Goal: Information Seeking & Learning: Learn about a topic

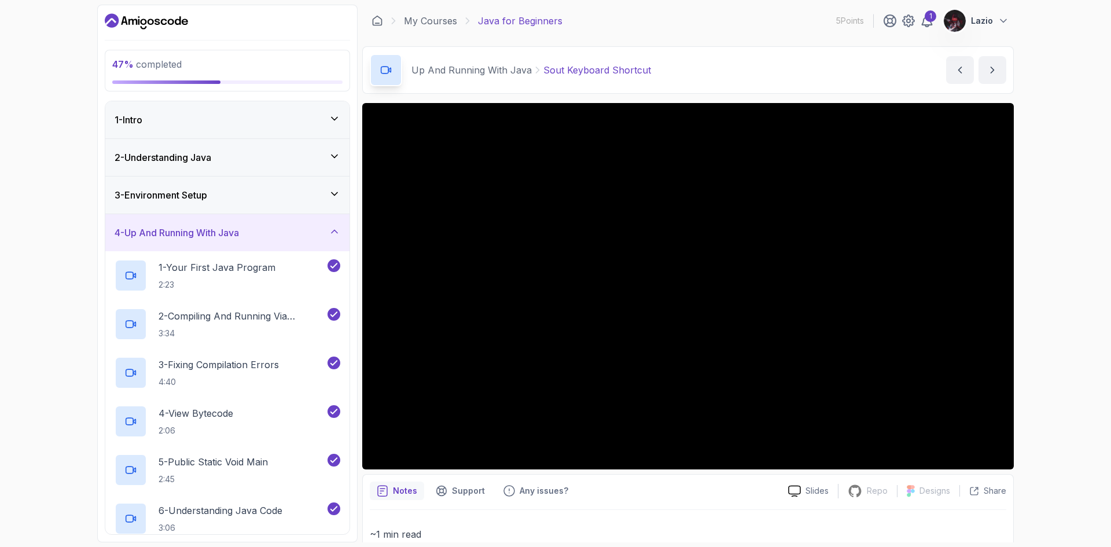
click at [180, 193] on h3 "3 - Environment Setup" at bounding box center [161, 195] width 93 height 14
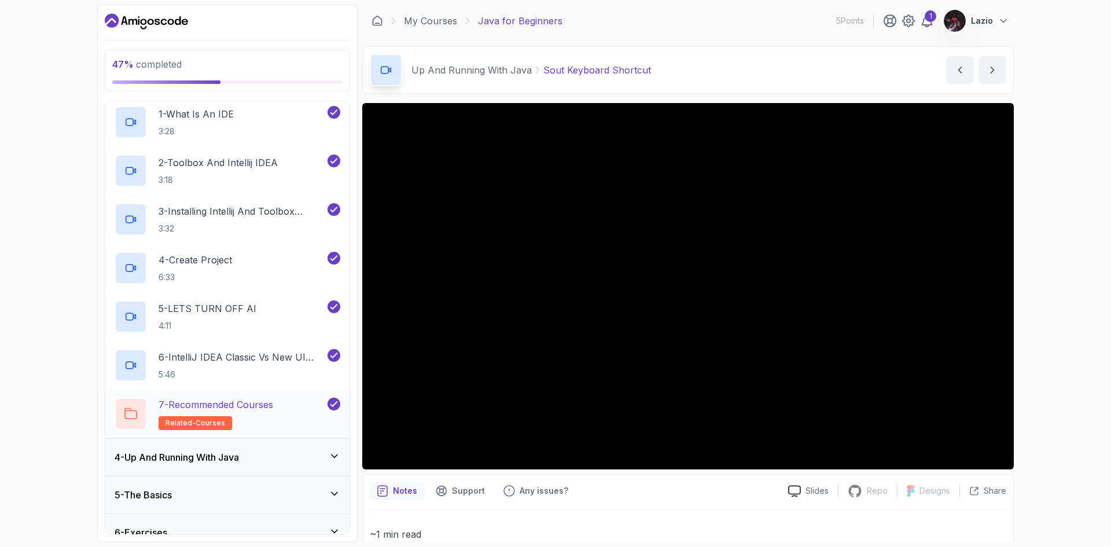
scroll to position [170, 0]
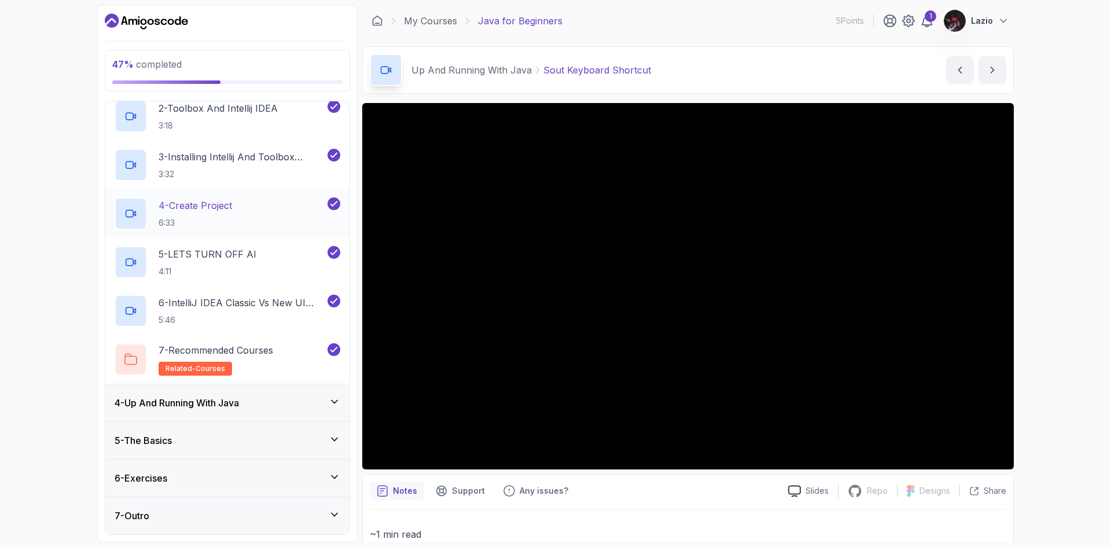
click at [271, 403] on div "4 - Up And Running With Java" at bounding box center [228, 403] width 226 height 14
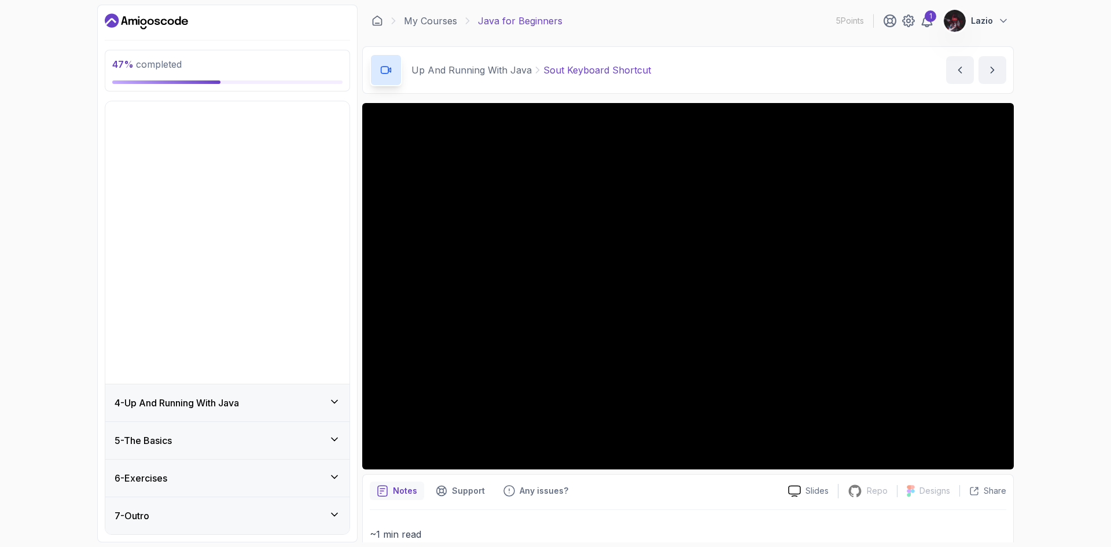
scroll to position [0, 0]
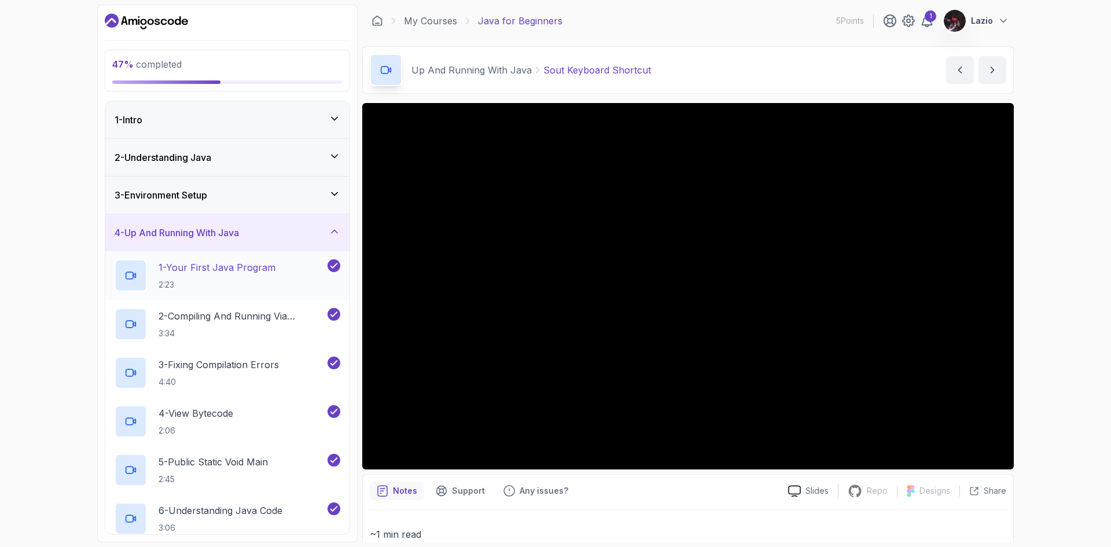
click at [239, 279] on p "2:23" at bounding box center [217, 285] width 117 height 12
click at [240, 196] on div "3 - Environment Setup" at bounding box center [228, 195] width 226 height 14
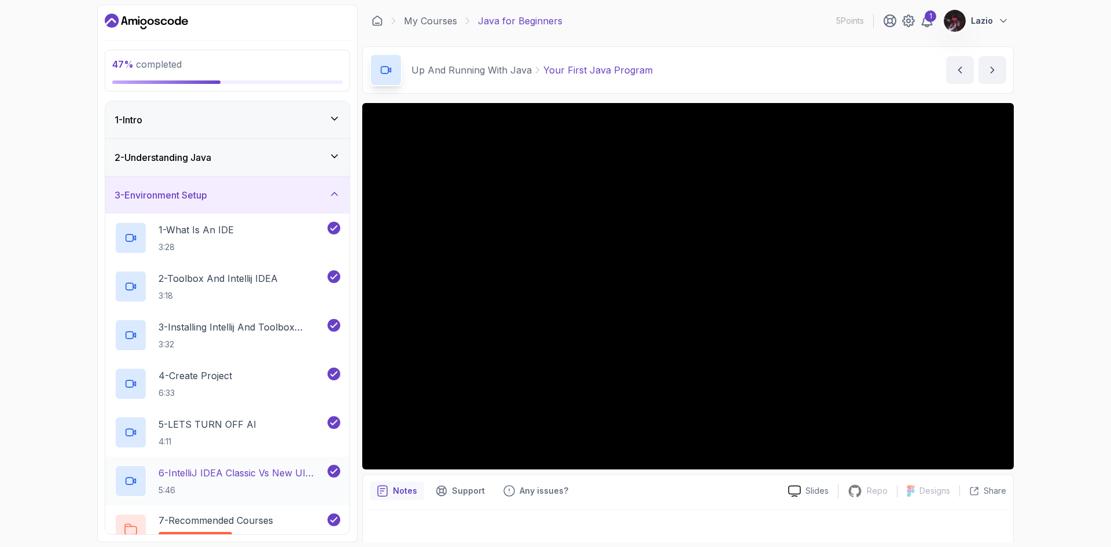
scroll to position [58, 0]
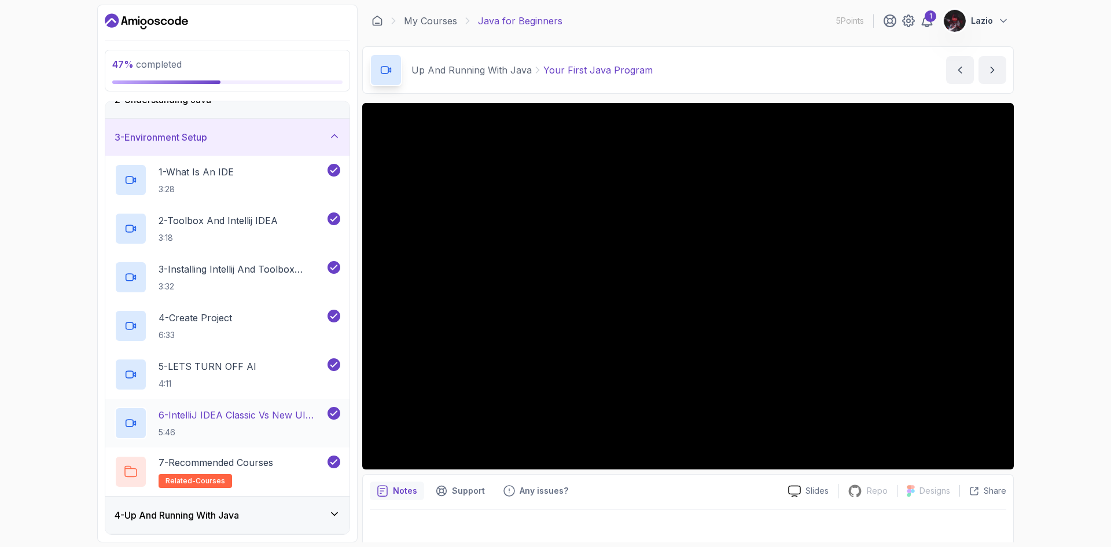
click at [281, 426] on p "5:46" at bounding box center [242, 432] width 167 height 12
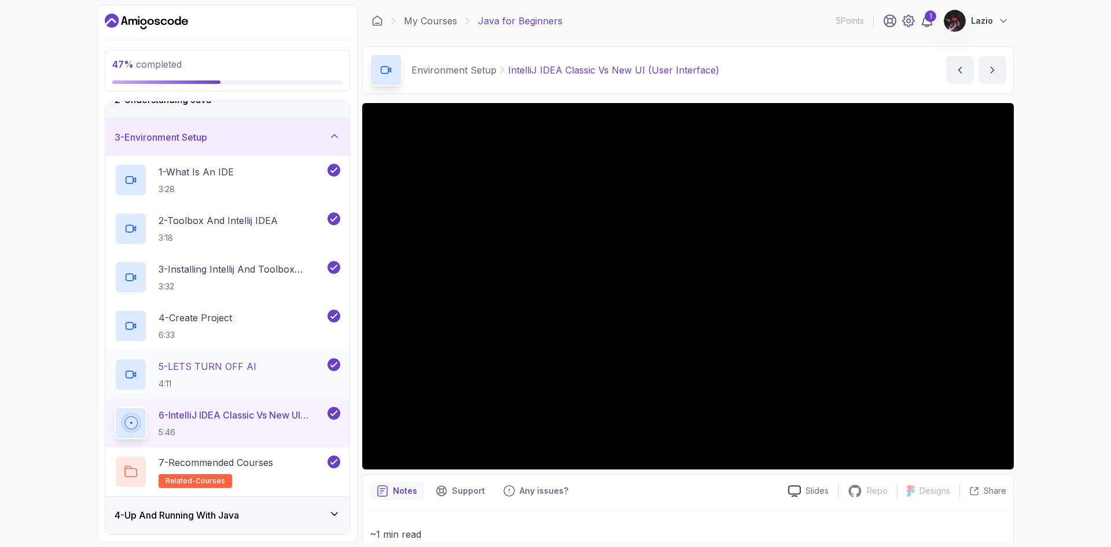
click at [268, 390] on div "5 - LETS TURN OFF AI 4:11" at bounding box center [220, 374] width 211 height 32
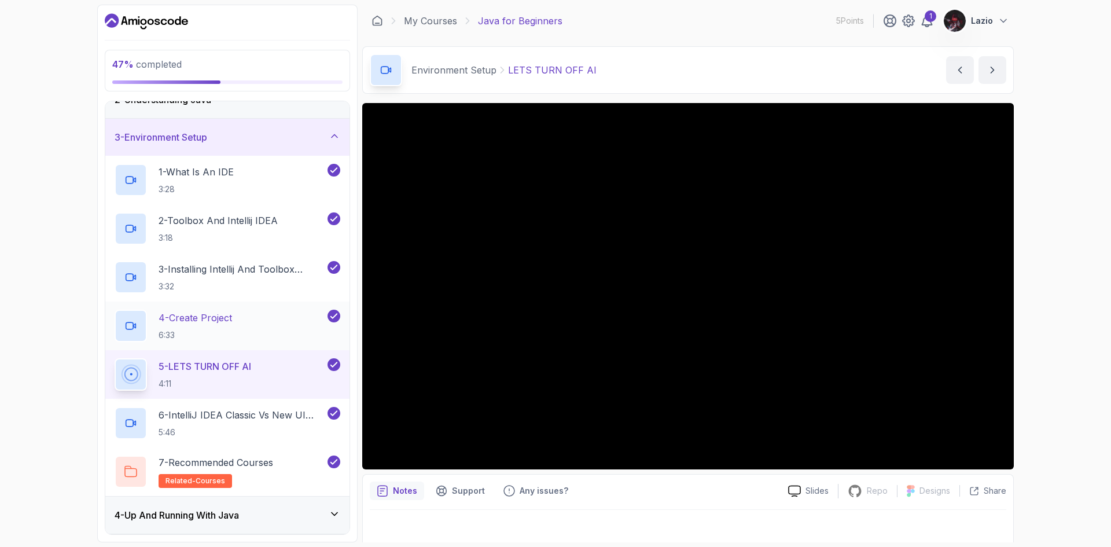
click at [262, 331] on div "4 - Create Project 6:33" at bounding box center [220, 326] width 211 height 32
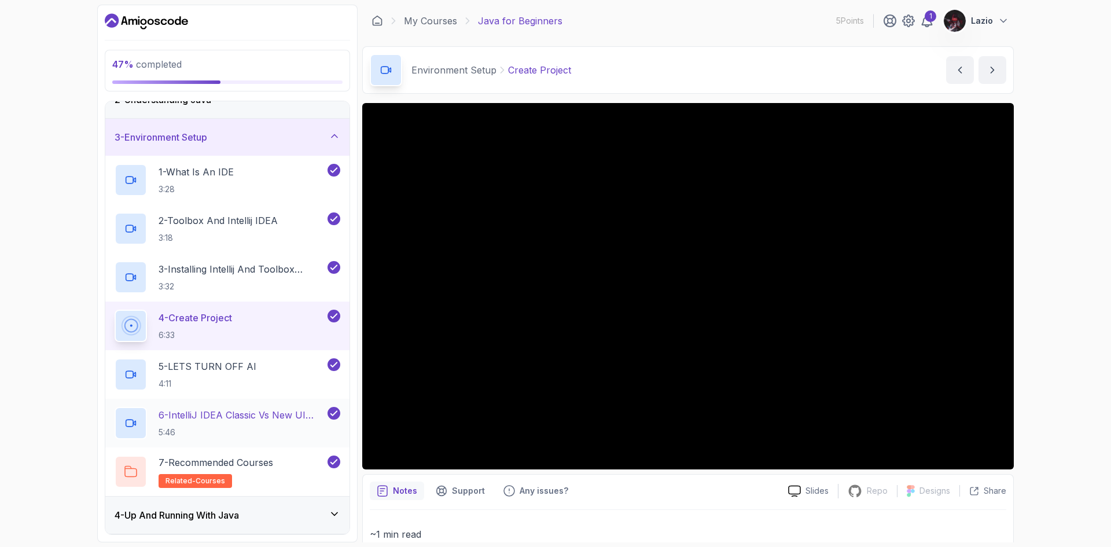
click at [268, 421] on p "6 - IntelliJ IDEA Classic Vs New UI (User Interface)" at bounding box center [242, 415] width 167 height 14
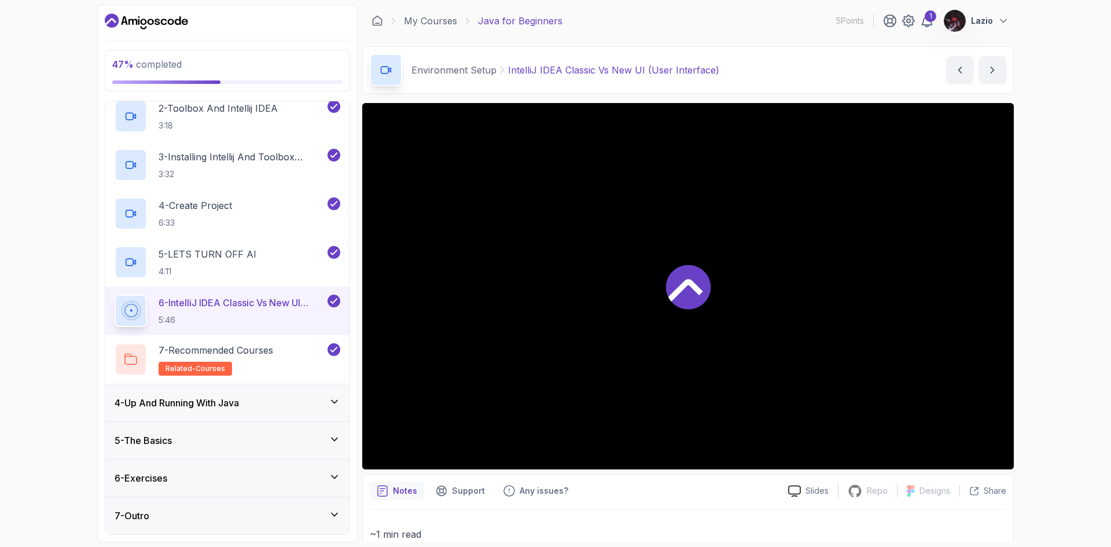
click at [266, 413] on div "4 - Up And Running With Java" at bounding box center [227, 402] width 244 height 37
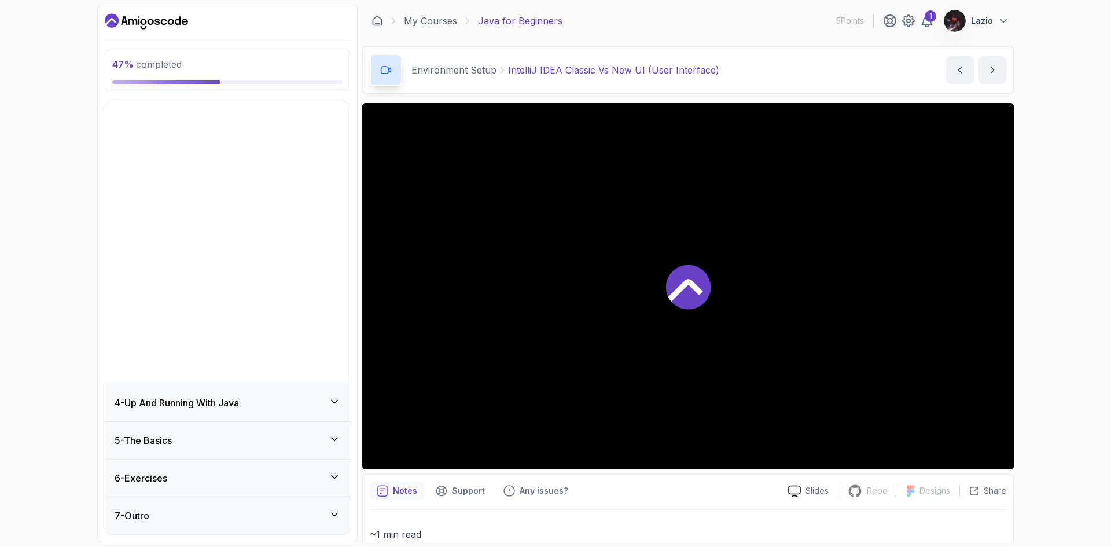
scroll to position [0, 0]
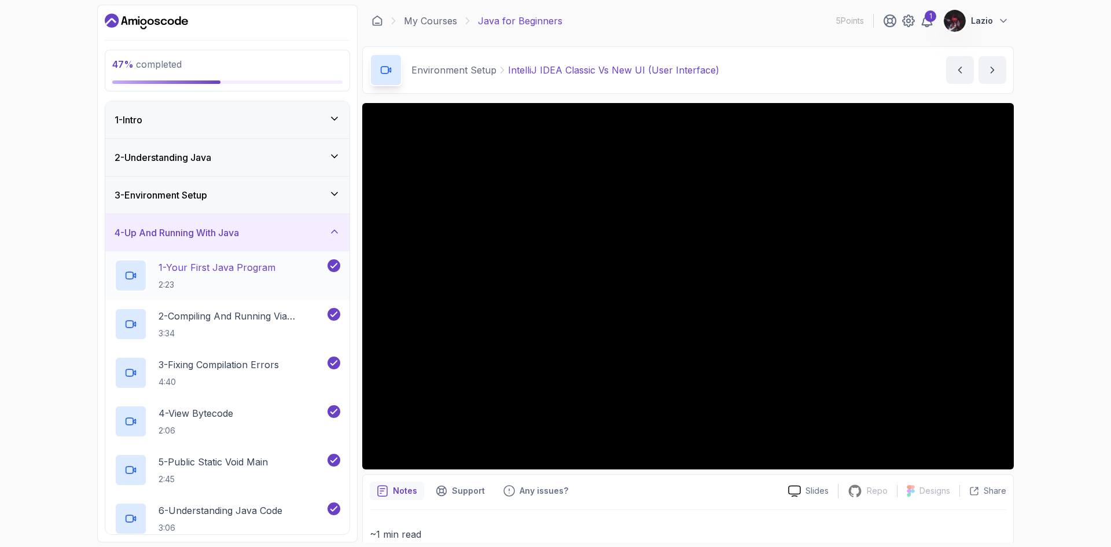
click at [275, 282] on p "2:23" at bounding box center [217, 285] width 117 height 12
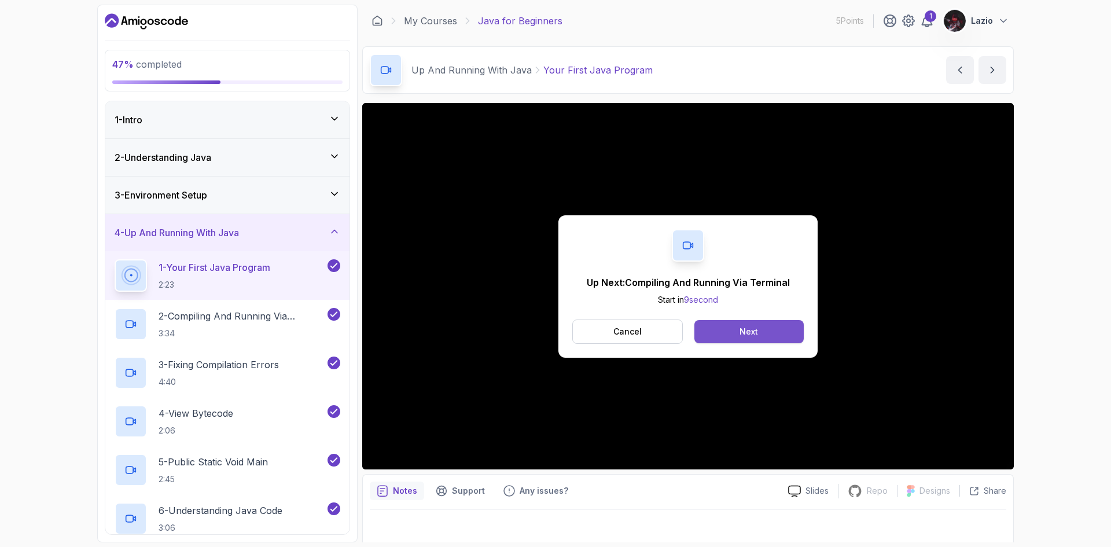
click at [710, 330] on button "Next" at bounding box center [748, 331] width 109 height 23
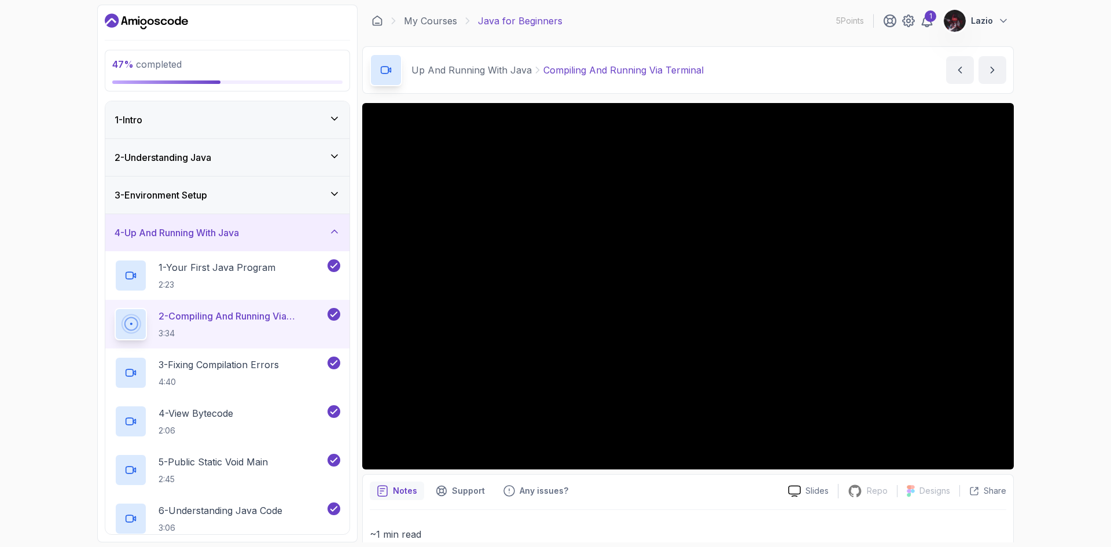
scroll to position [116, 0]
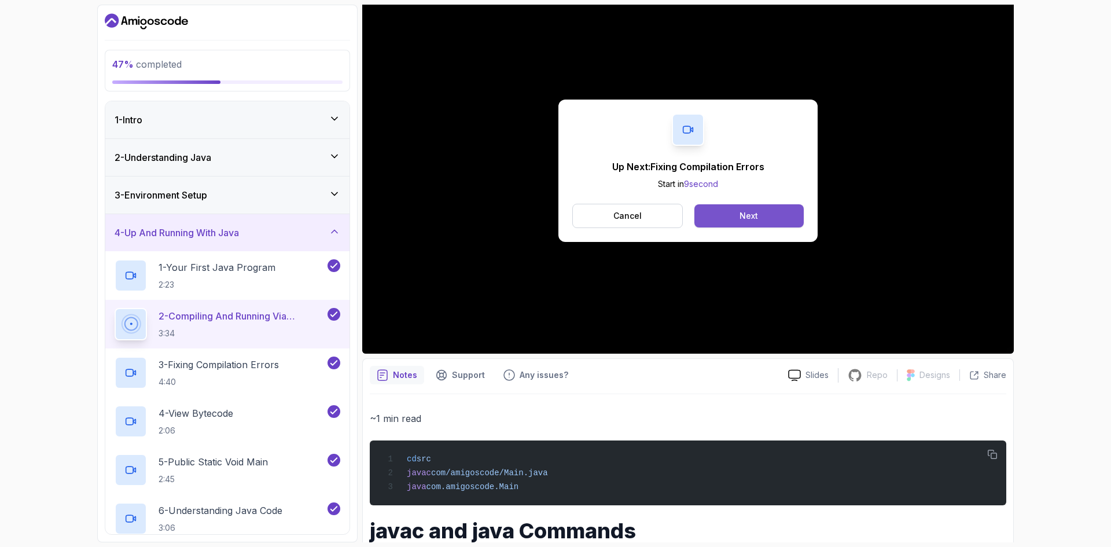
click at [756, 215] on div "Next" at bounding box center [748, 216] width 19 height 12
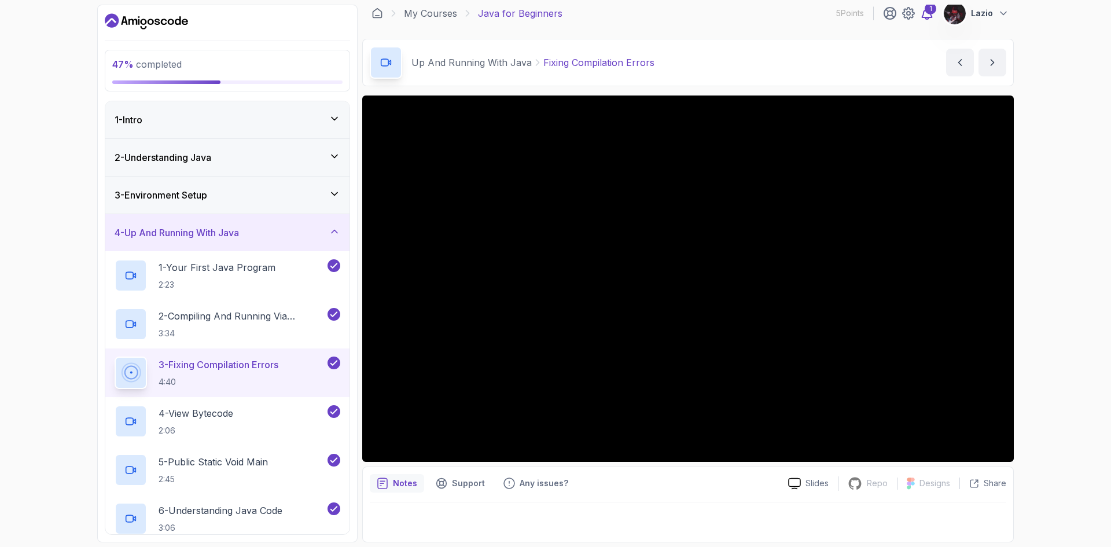
click at [929, 16] on icon at bounding box center [927, 13] width 14 height 14
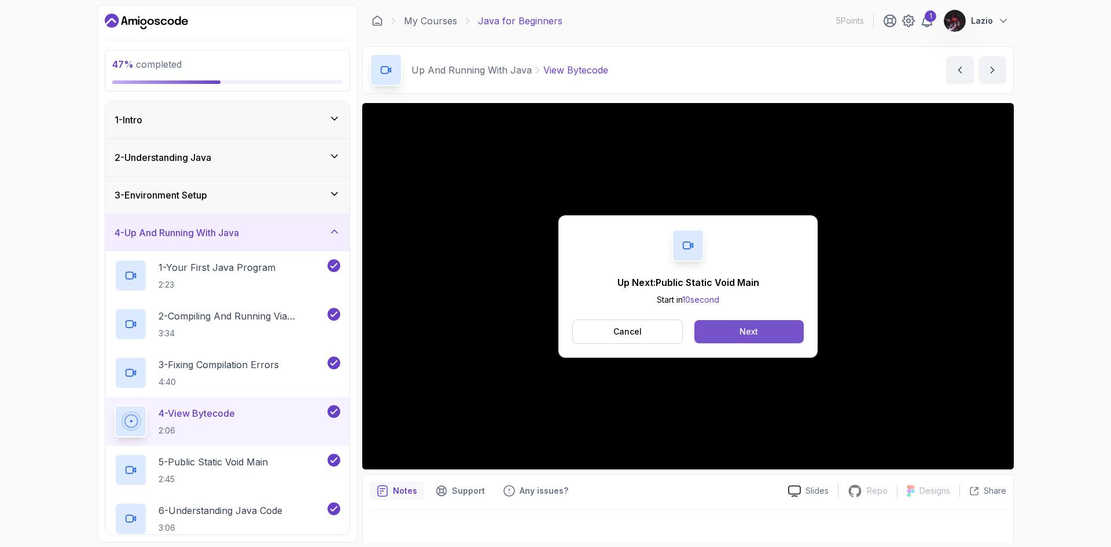
click at [727, 332] on button "Next" at bounding box center [748, 331] width 109 height 23
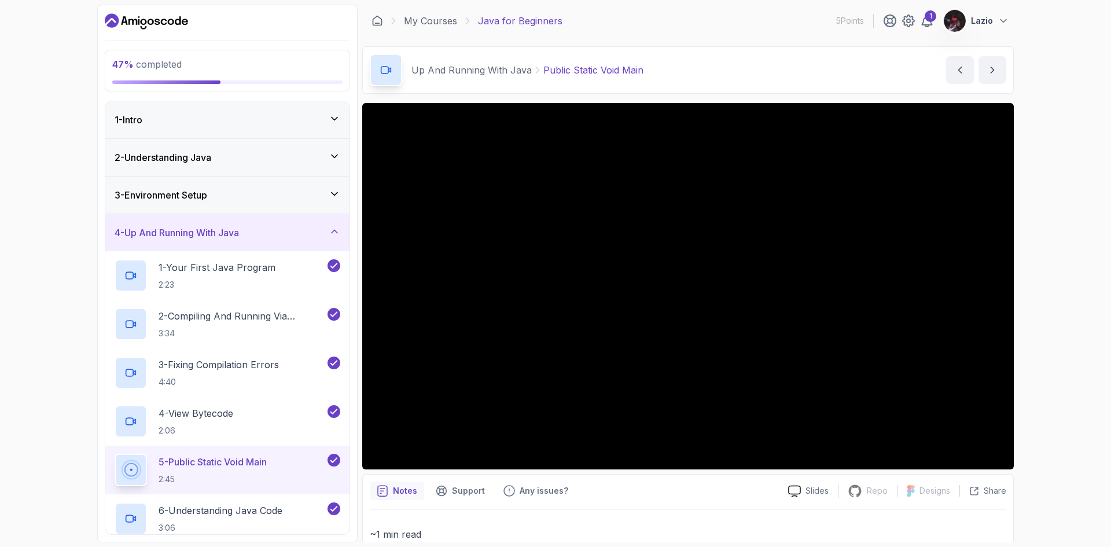
click at [16, 440] on div "47 % completed 1 - Intro 2 - Understanding Java 3 - Environment Setup 4 - Up An…" at bounding box center [555, 273] width 1111 height 547
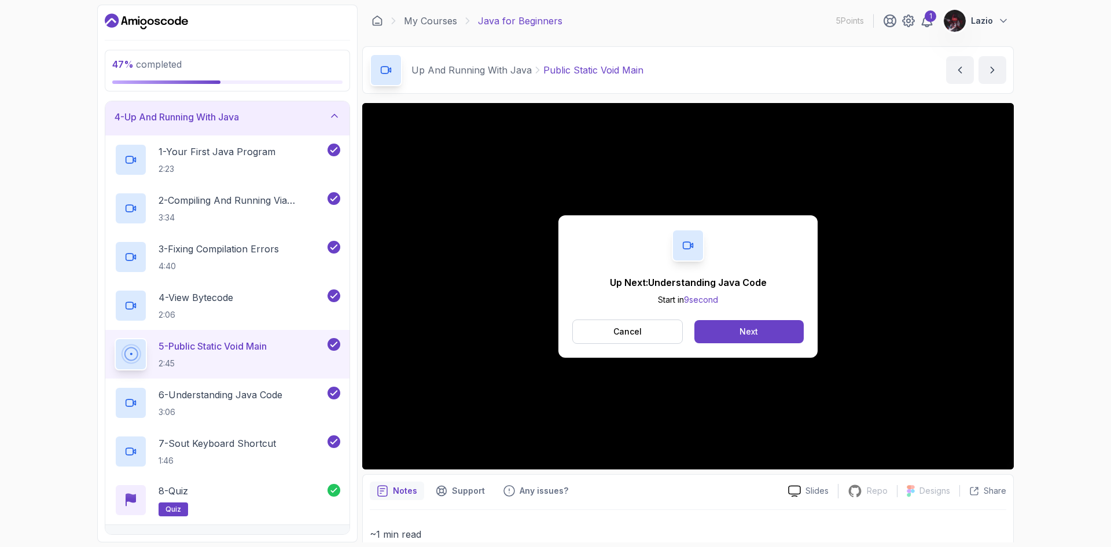
click at [761, 347] on div "Up Next: Understanding Java Code Start in 9 second Cancel Next" at bounding box center [687, 286] width 259 height 142
click at [767, 339] on button "Next" at bounding box center [748, 331] width 109 height 23
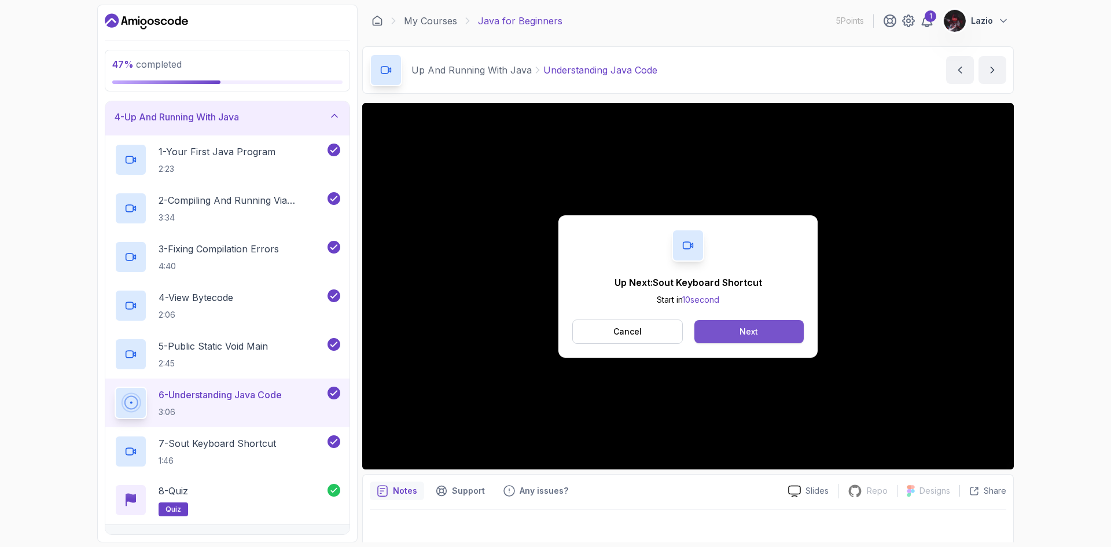
click at [715, 338] on button "Next" at bounding box center [748, 331] width 109 height 23
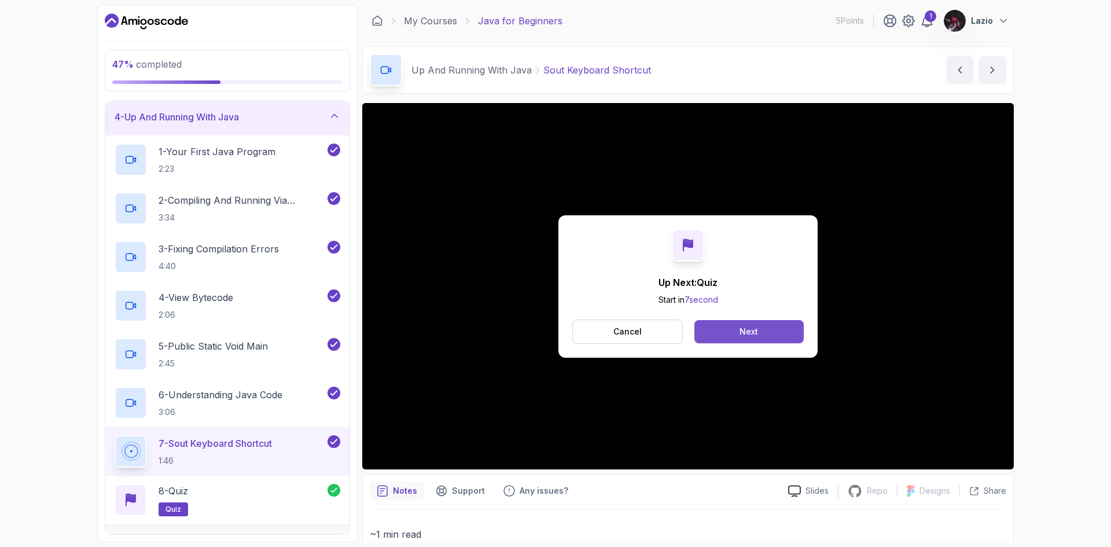
click at [752, 330] on div "Next" at bounding box center [748, 332] width 19 height 12
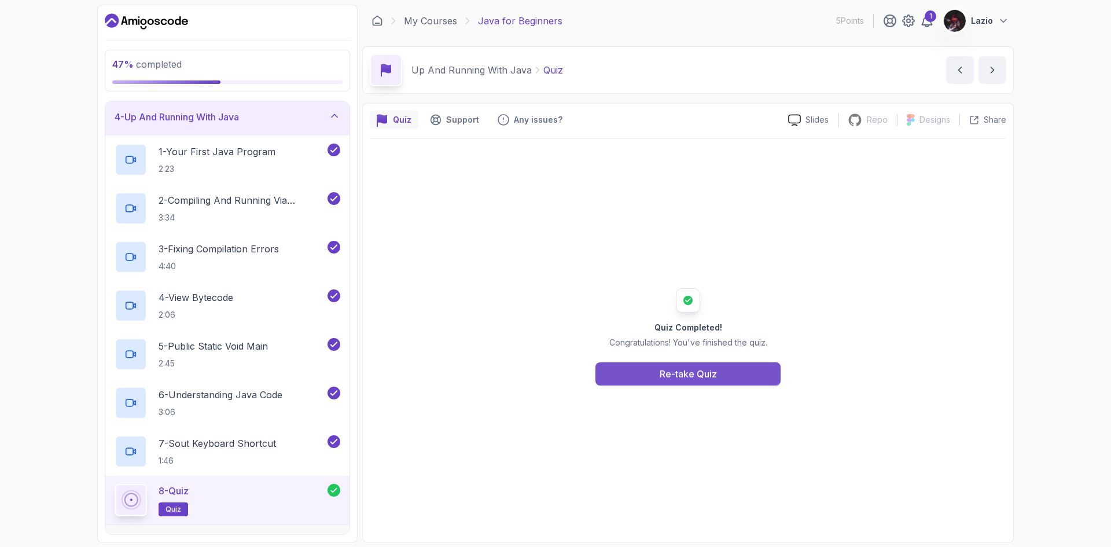
click at [740, 381] on button "Re-take Quiz" at bounding box center [687, 373] width 185 height 23
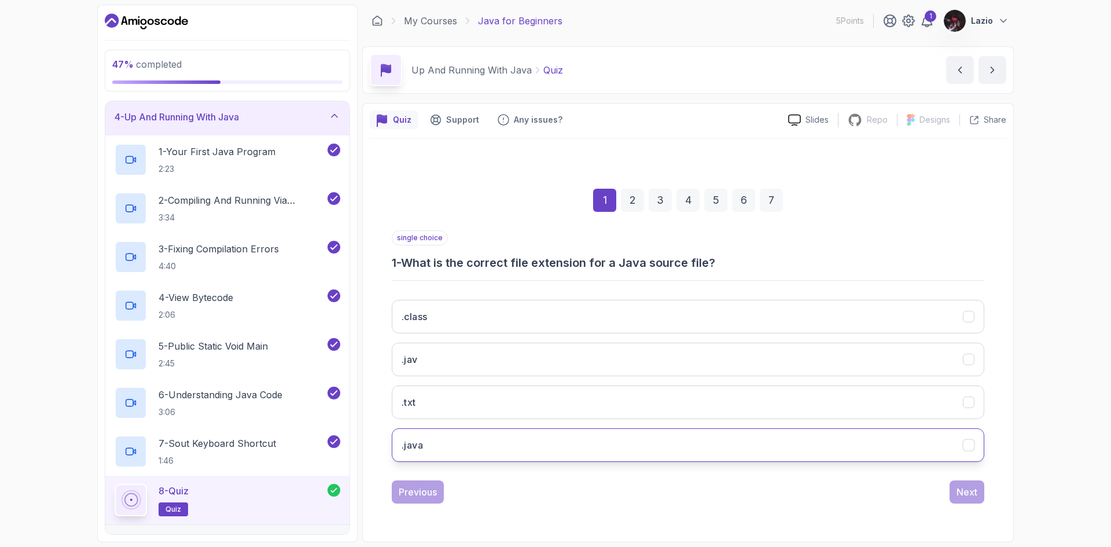
click at [518, 453] on button ".java" at bounding box center [688, 445] width 593 height 34
click at [983, 493] on button "Next" at bounding box center [967, 491] width 35 height 23
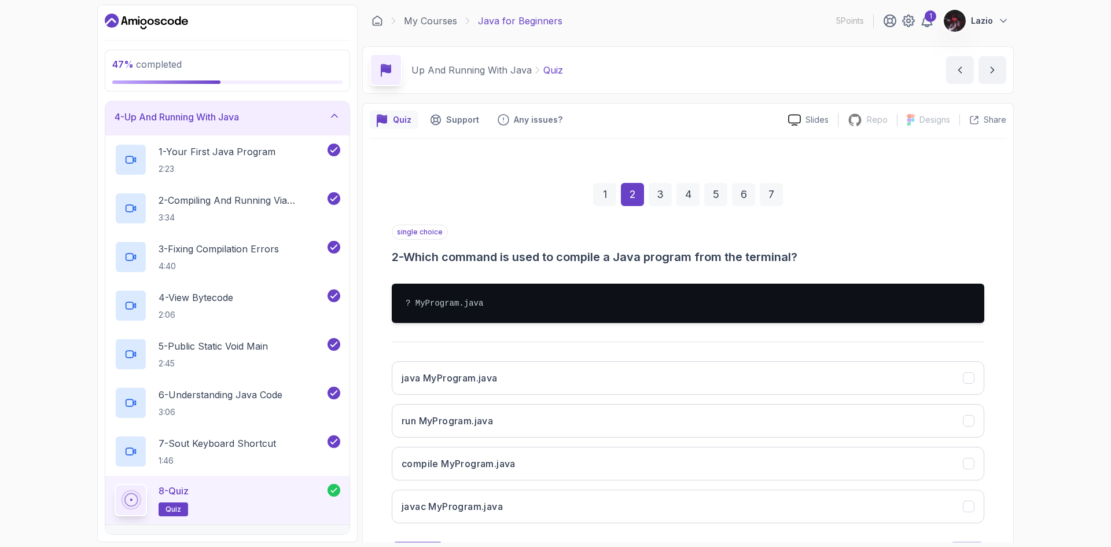
scroll to position [56, 0]
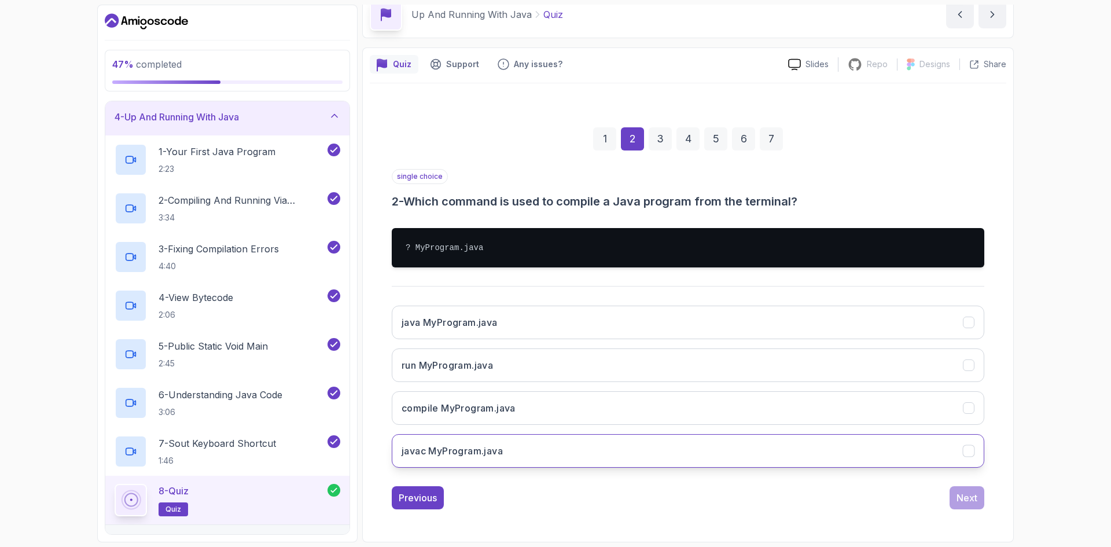
click at [513, 462] on button "javac MyProgram.java" at bounding box center [688, 451] width 593 height 34
click at [972, 505] on button "Next" at bounding box center [967, 497] width 35 height 23
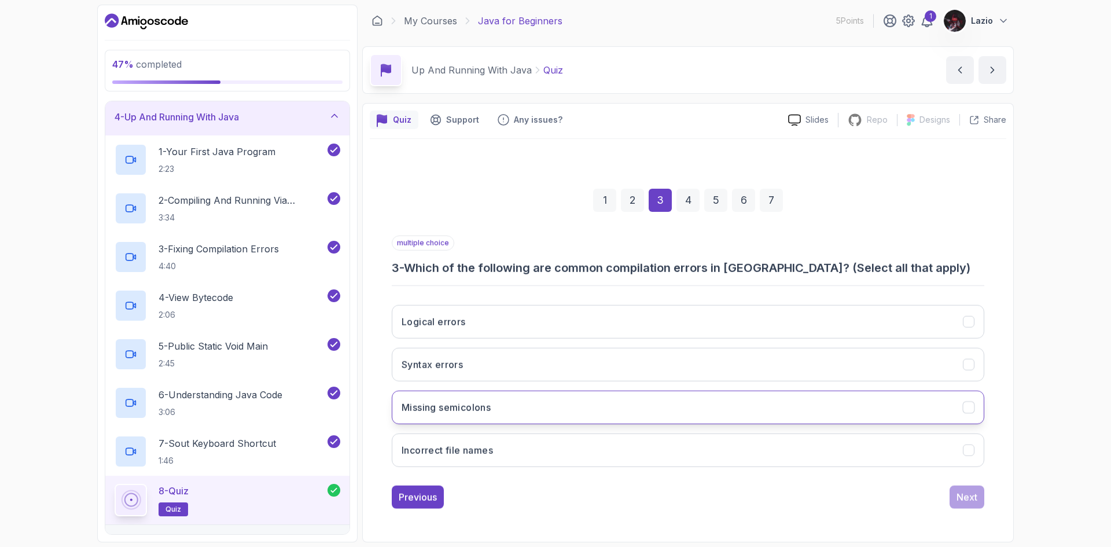
scroll to position [0, 0]
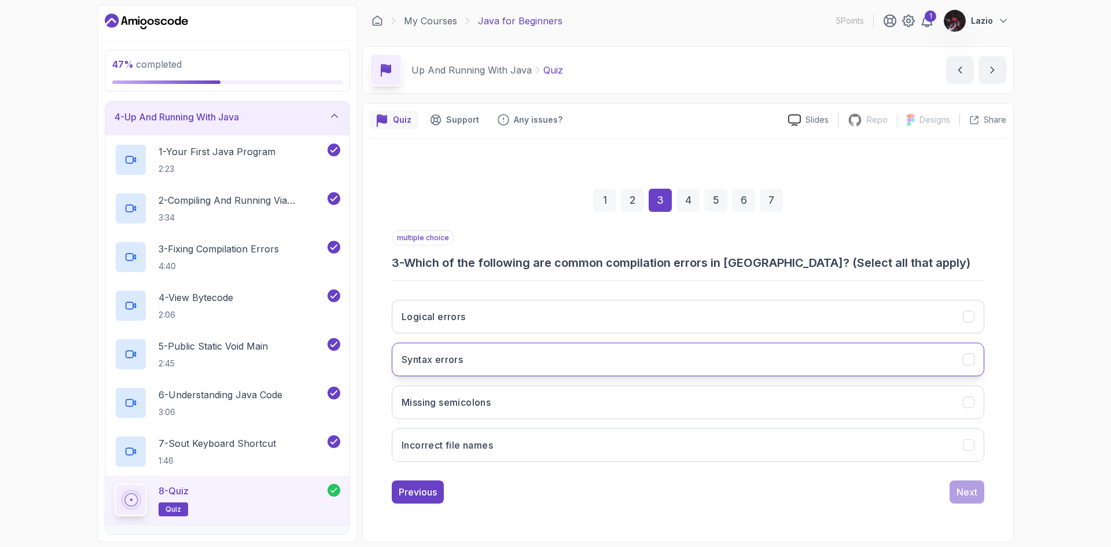
click at [517, 364] on button "Syntax errors" at bounding box center [688, 360] width 593 height 34
click at [557, 399] on button "Missing semicolons" at bounding box center [688, 402] width 593 height 34
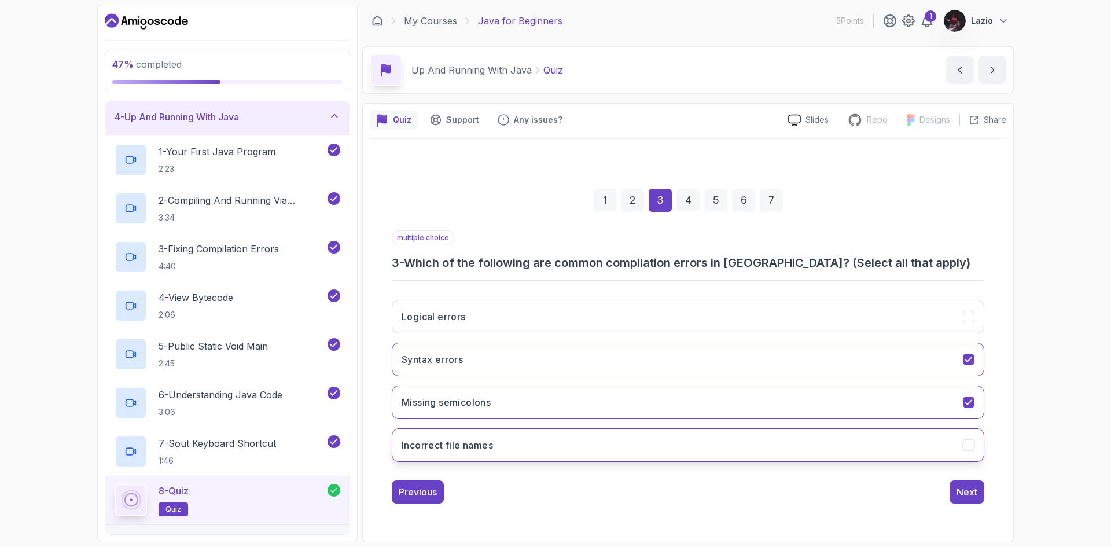
click at [567, 451] on button "Incorrect file names" at bounding box center [688, 445] width 593 height 34
click at [510, 329] on button "Logical errors" at bounding box center [688, 317] width 593 height 34
click at [955, 493] on button "Next" at bounding box center [967, 491] width 35 height 23
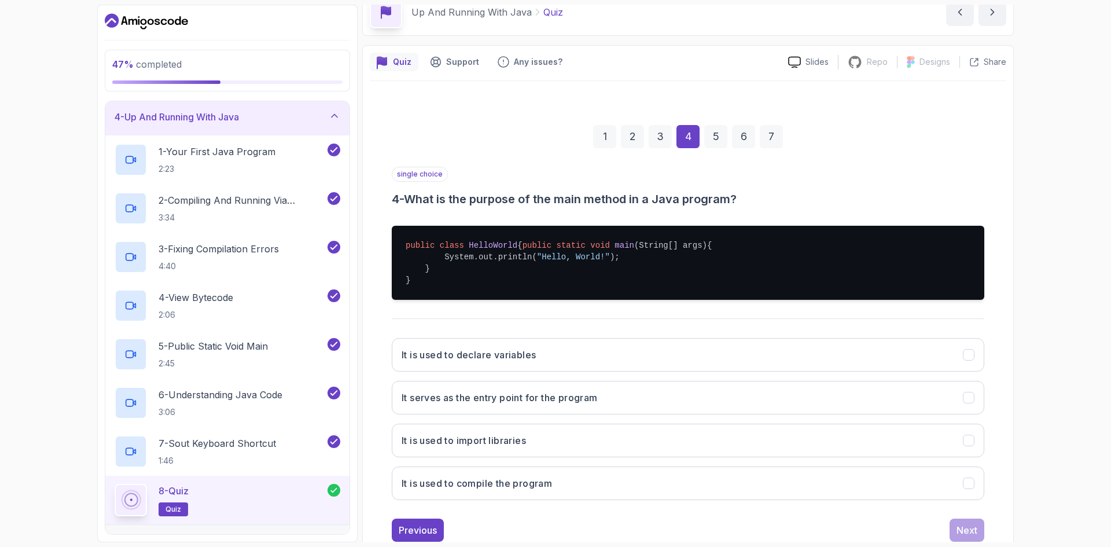
scroll to position [102, 0]
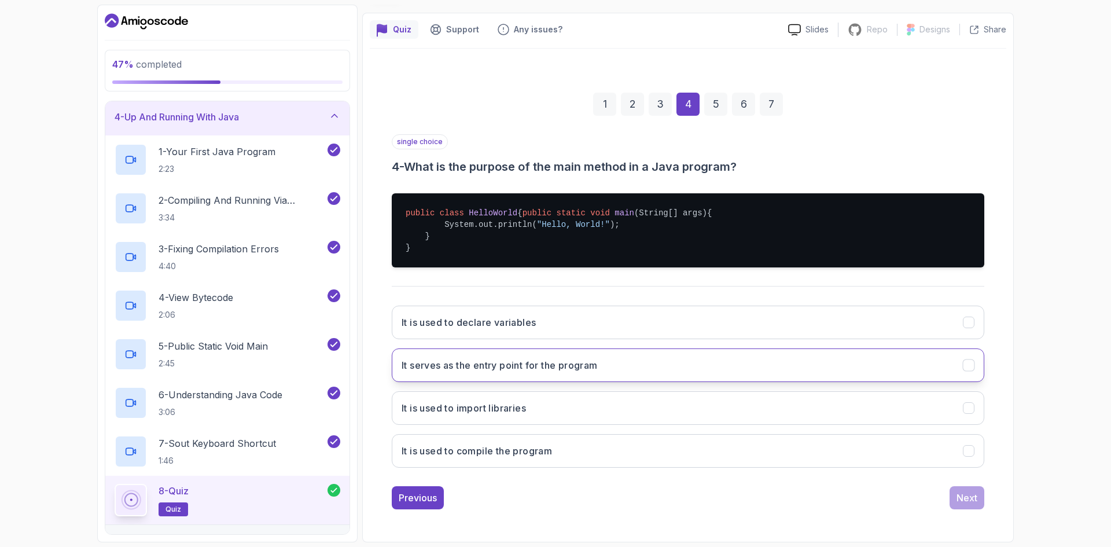
click at [525, 367] on h3 "It serves as the entry point for the program" at bounding box center [500, 365] width 196 height 14
click at [972, 505] on button "Next" at bounding box center [967, 497] width 35 height 23
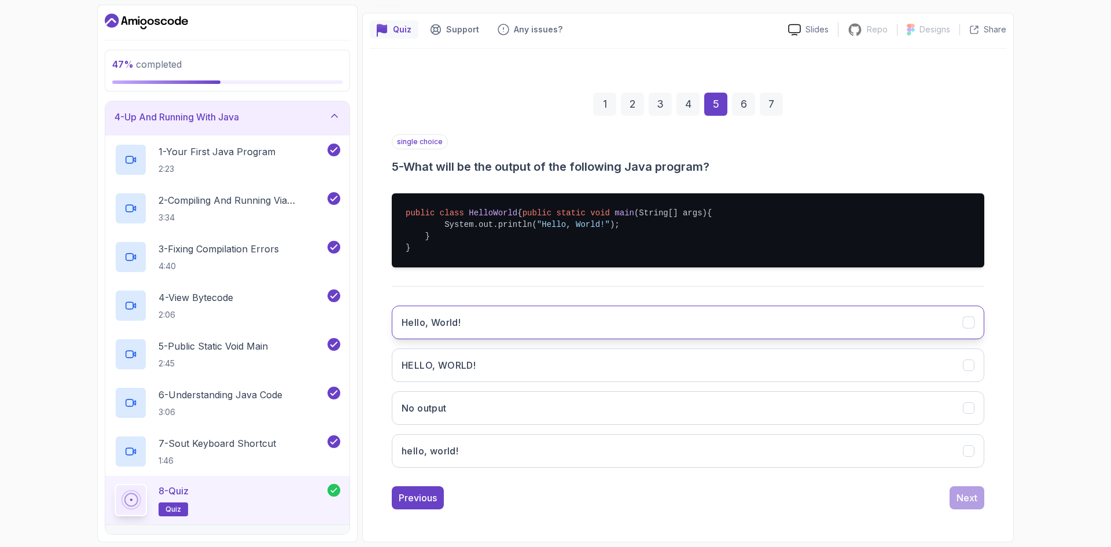
click at [499, 324] on button "Hello, World!" at bounding box center [688, 323] width 593 height 34
click at [959, 492] on div "Next" at bounding box center [966, 498] width 21 height 14
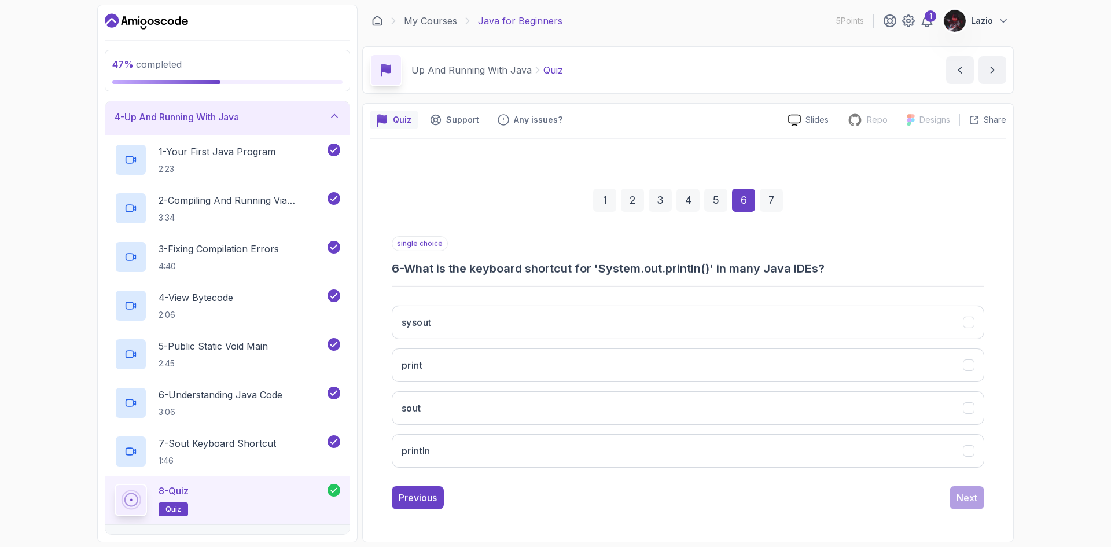
scroll to position [0, 0]
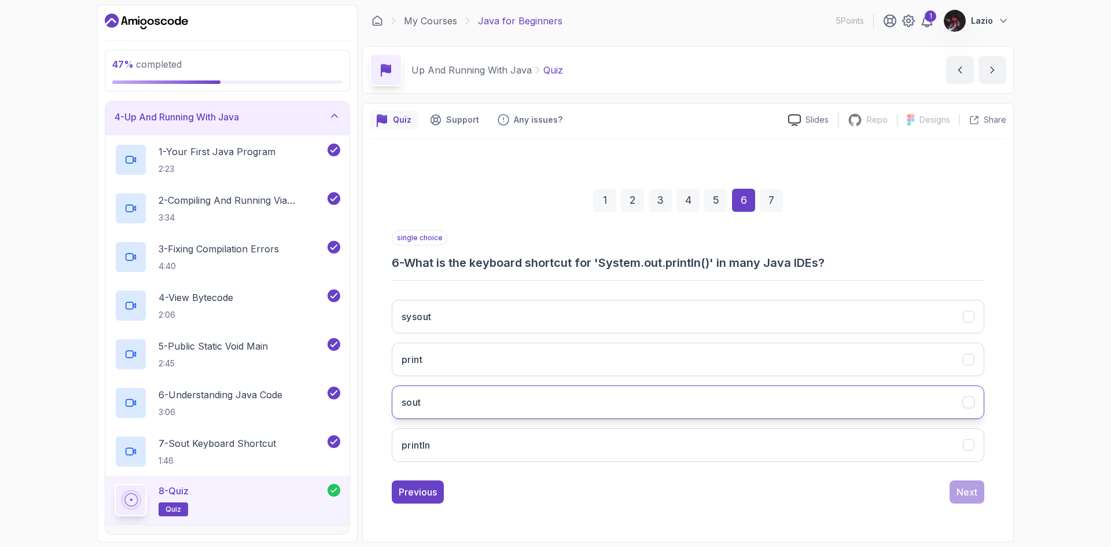
click at [518, 399] on button "sout" at bounding box center [688, 402] width 593 height 34
click at [958, 495] on div "Next" at bounding box center [966, 492] width 21 height 14
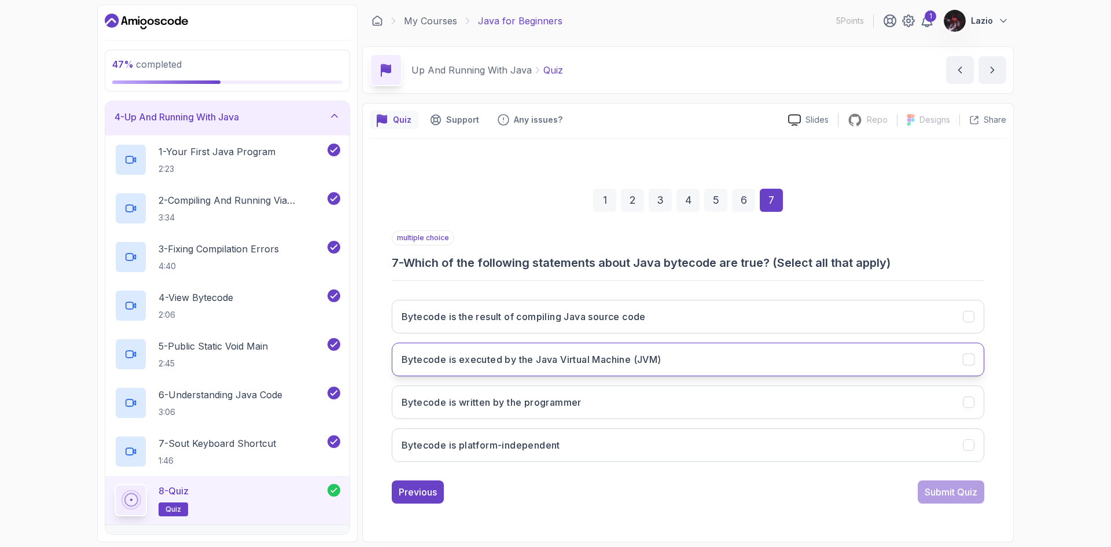
click at [531, 367] on button "Bytecode is executed by the Java Virtual Machine (JVM)" at bounding box center [688, 360] width 593 height 34
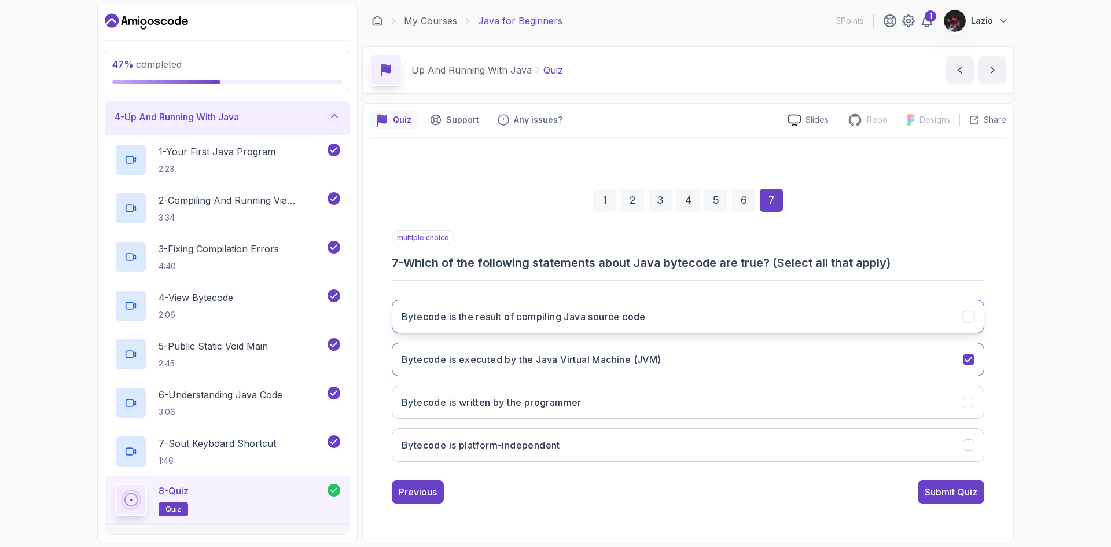
click at [536, 322] on h3 "Bytecode is the result of compiling Java source code" at bounding box center [524, 317] width 244 height 14
click at [941, 491] on div "Submit Quiz" at bounding box center [951, 492] width 53 height 14
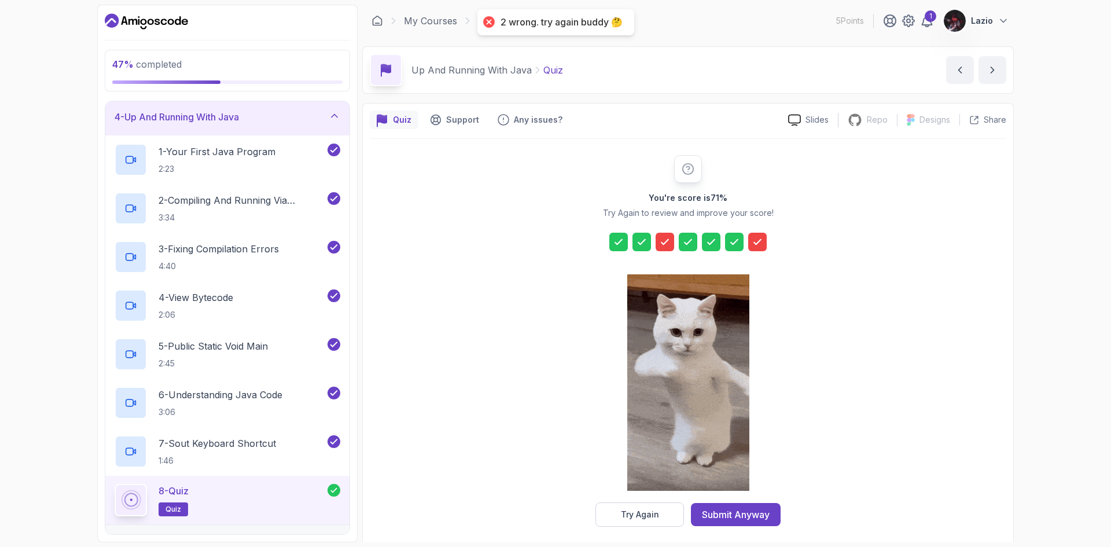
click at [664, 242] on icon at bounding box center [665, 242] width 12 height 12
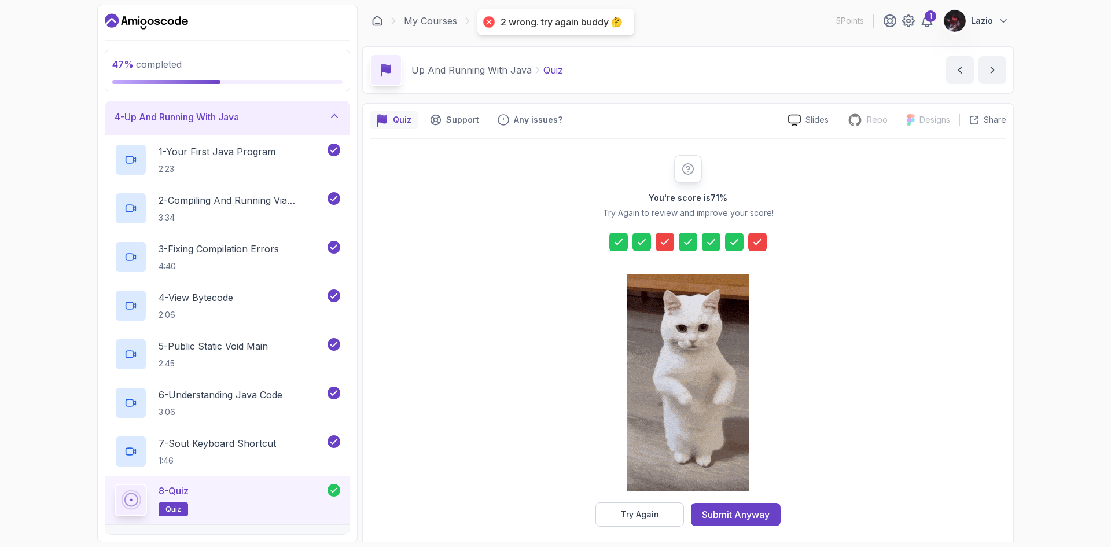
scroll to position [8, 0]
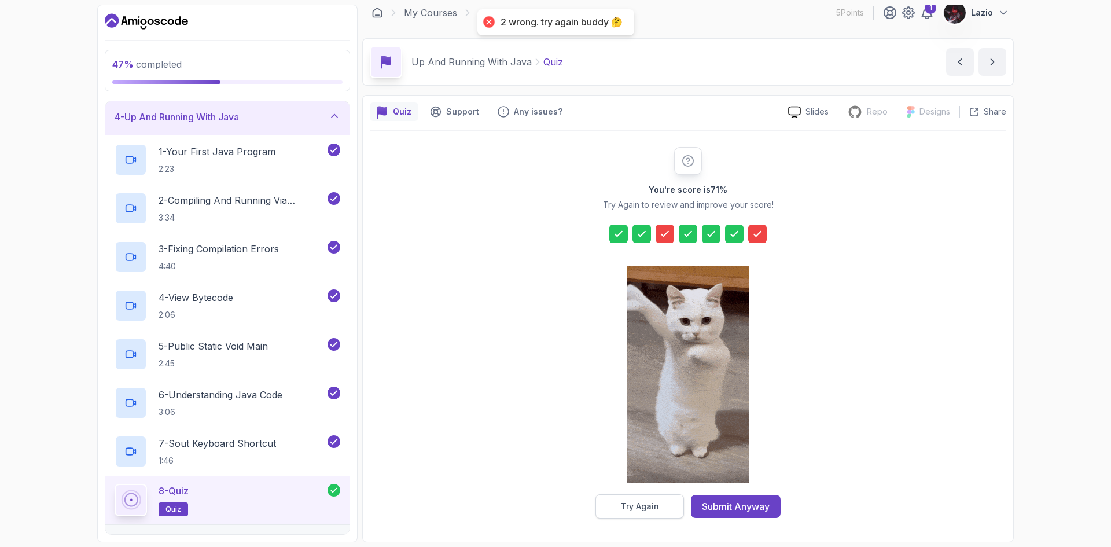
click at [648, 514] on button "Try Again" at bounding box center [639, 506] width 89 height 24
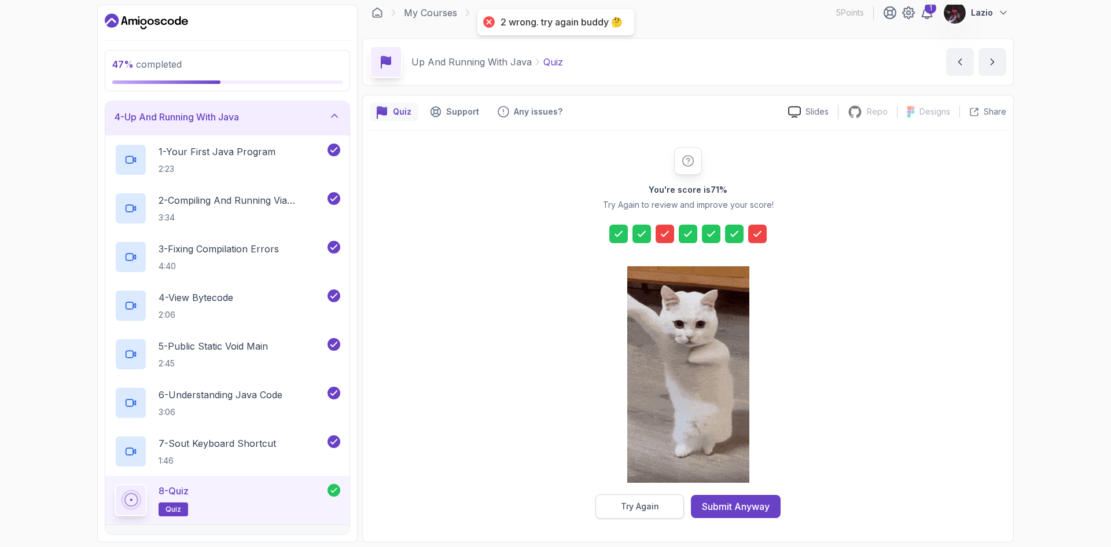
scroll to position [0, 0]
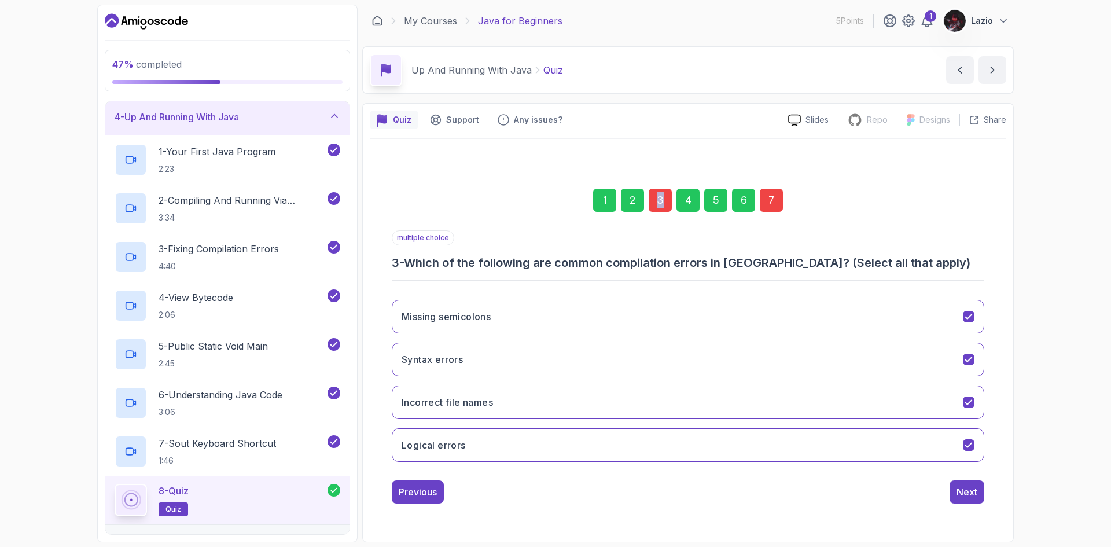
click at [657, 201] on div "3" at bounding box center [660, 200] width 23 height 23
click at [665, 197] on div "3" at bounding box center [660, 200] width 23 height 23
click at [580, 406] on button "Incorrect file names" at bounding box center [688, 402] width 593 height 34
click at [767, 201] on div "7" at bounding box center [771, 200] width 23 height 23
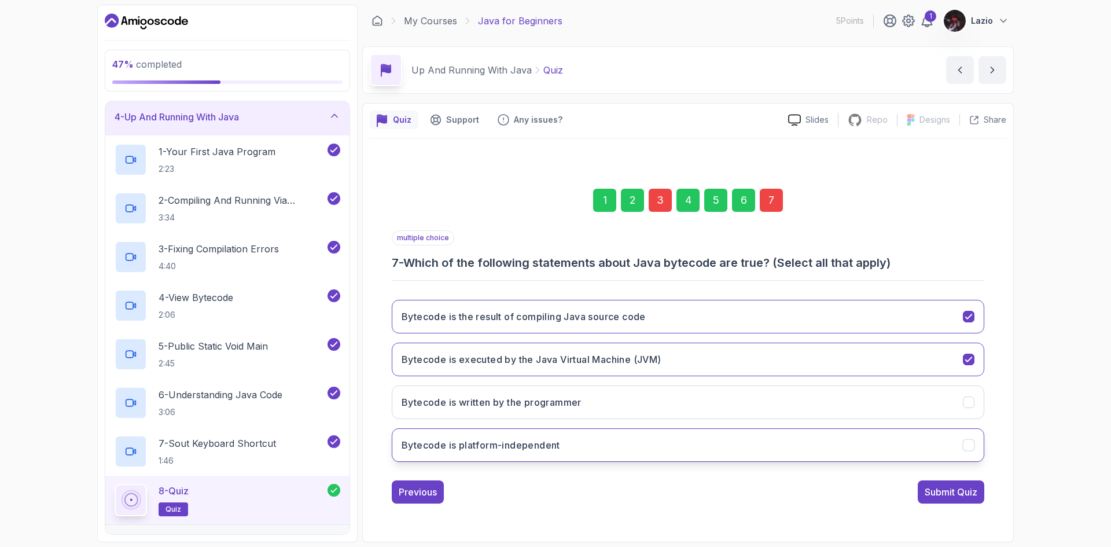
drag, startPoint x: 562, startPoint y: 443, endPoint x: 646, endPoint y: 453, distance: 84.5
click at [561, 443] on button "Bytecode is platform-independent" at bounding box center [688, 445] width 593 height 34
click at [922, 496] on button "Submit Quiz" at bounding box center [951, 491] width 67 height 23
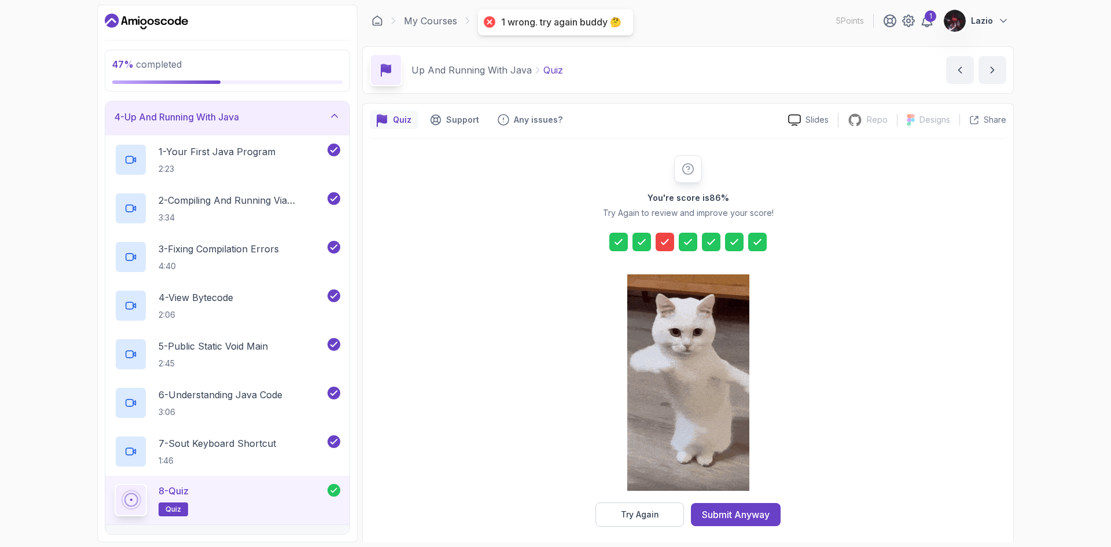
click at [660, 244] on icon at bounding box center [665, 242] width 12 height 12
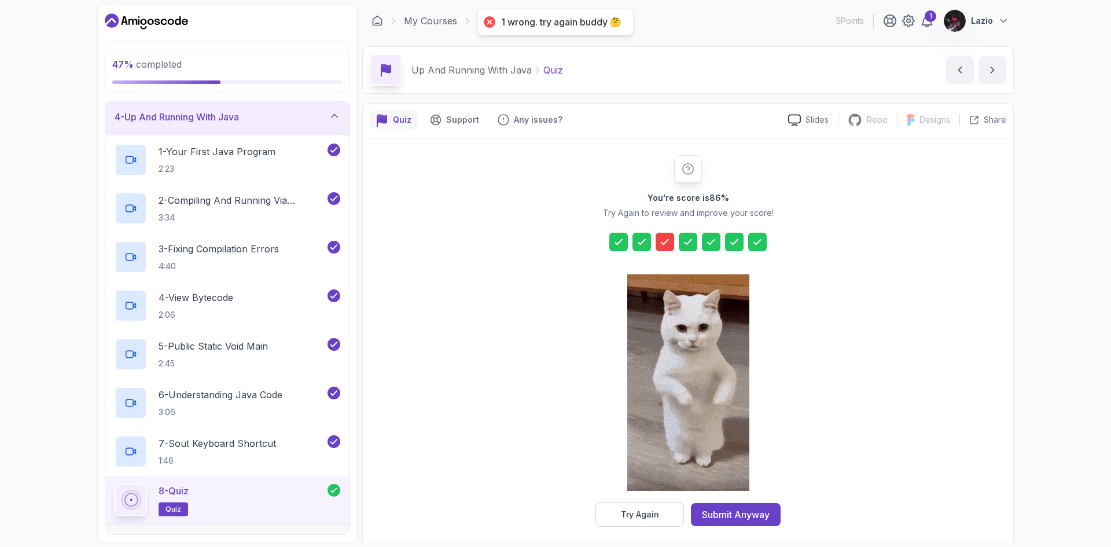
click at [660, 244] on icon at bounding box center [665, 242] width 12 height 12
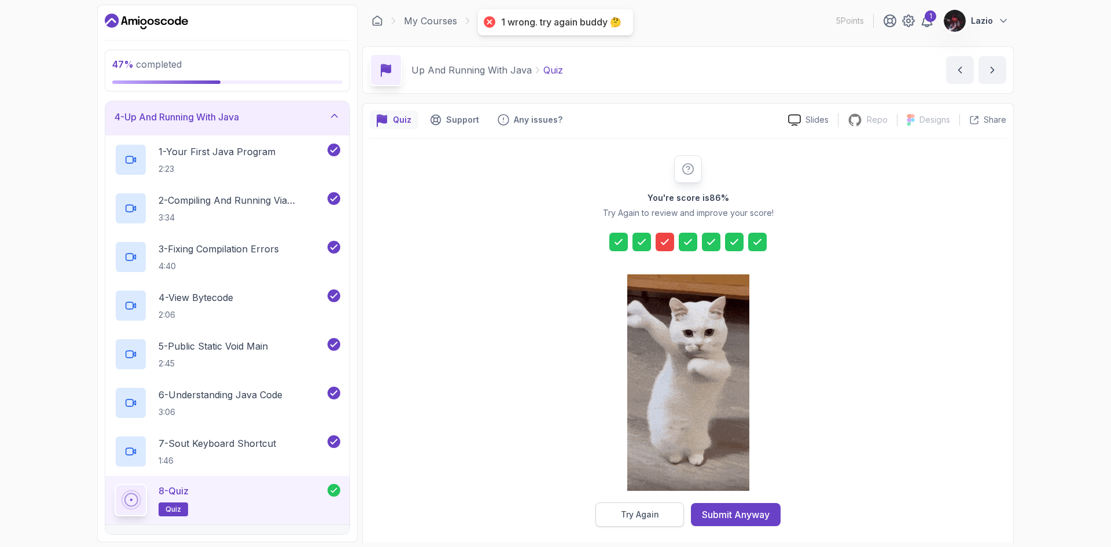
click at [632, 507] on button "Try Again" at bounding box center [639, 514] width 89 height 24
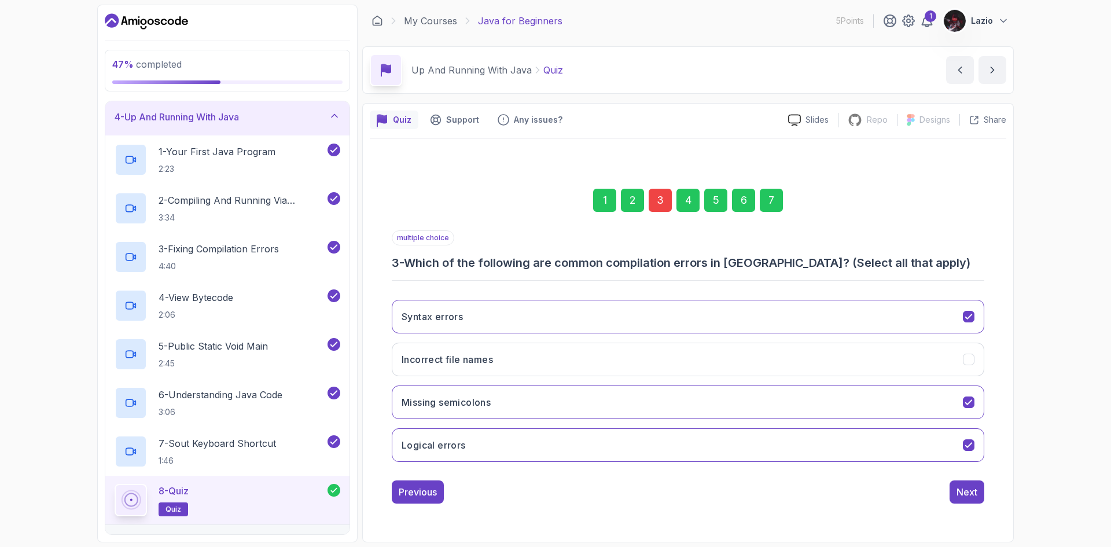
click at [666, 205] on div "3" at bounding box center [660, 200] width 23 height 23
click at [509, 435] on button "Logical errors" at bounding box center [688, 445] width 593 height 34
click at [943, 490] on div "Previous Next" at bounding box center [688, 491] width 593 height 23
click at [954, 491] on button "Next" at bounding box center [967, 491] width 35 height 23
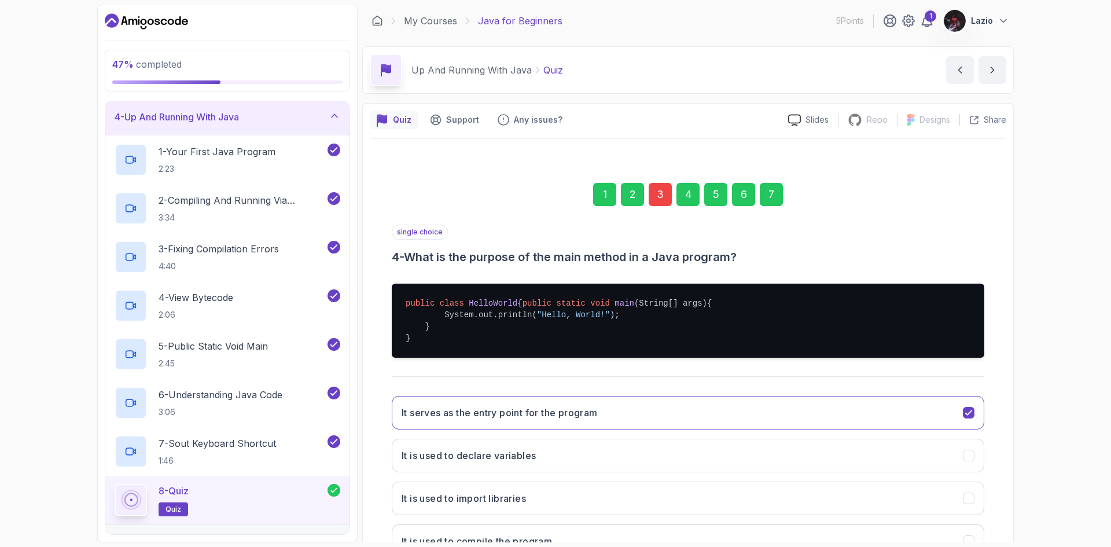
scroll to position [102, 0]
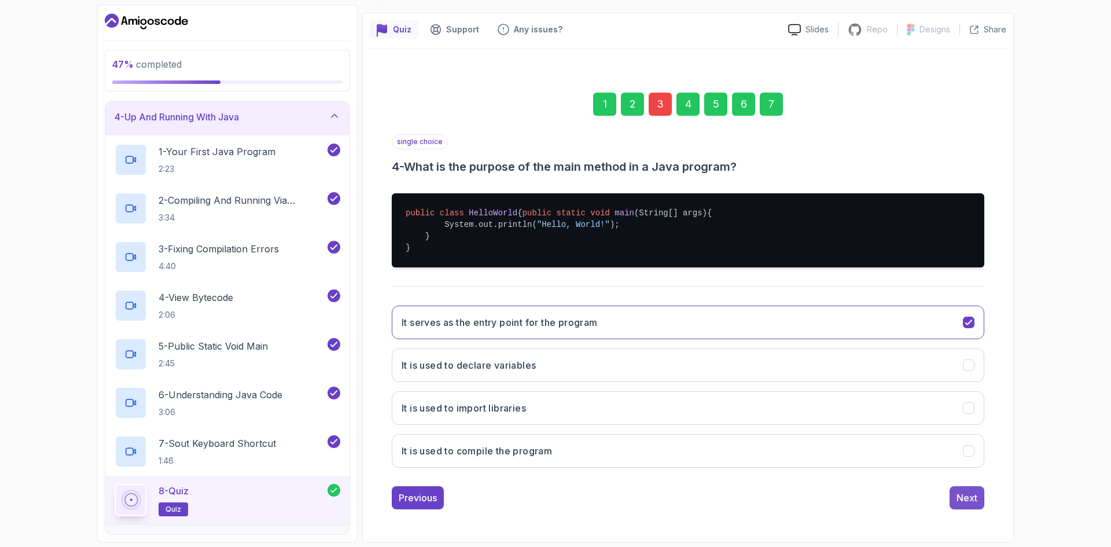
click at [970, 504] on div "Next" at bounding box center [966, 498] width 21 height 14
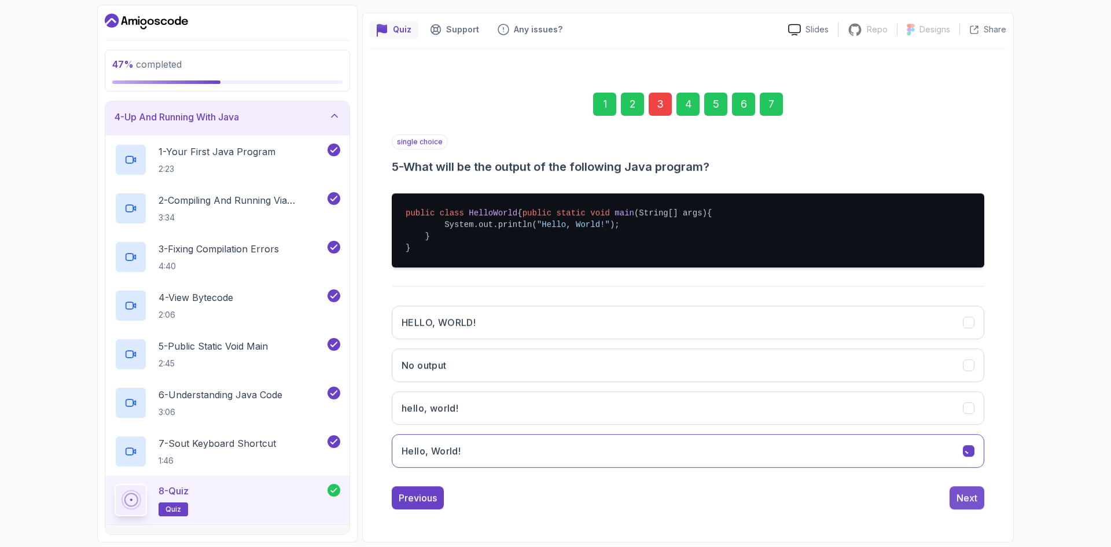
click at [967, 504] on div "Next" at bounding box center [966, 498] width 21 height 14
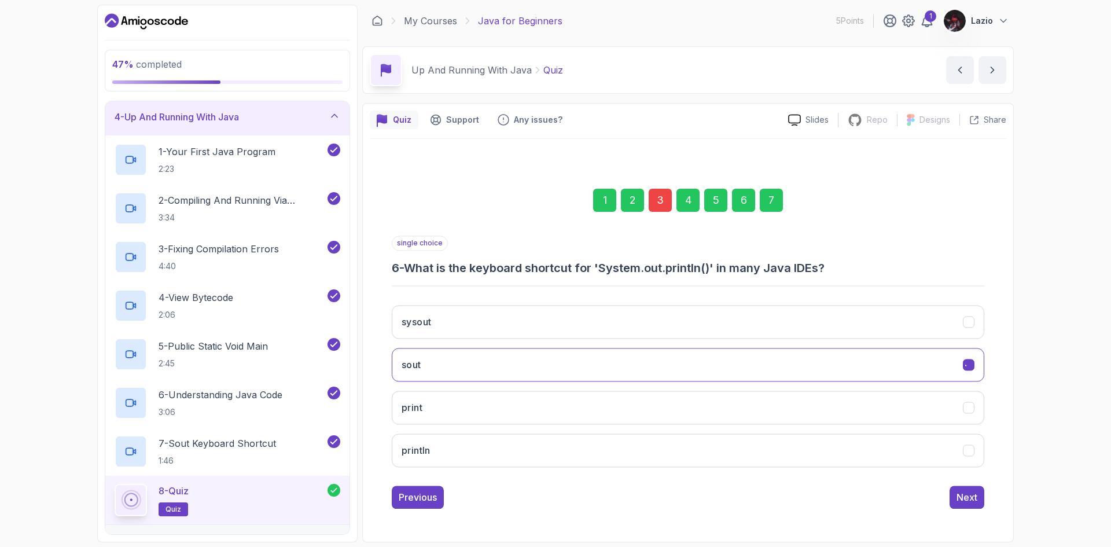
scroll to position [0, 0]
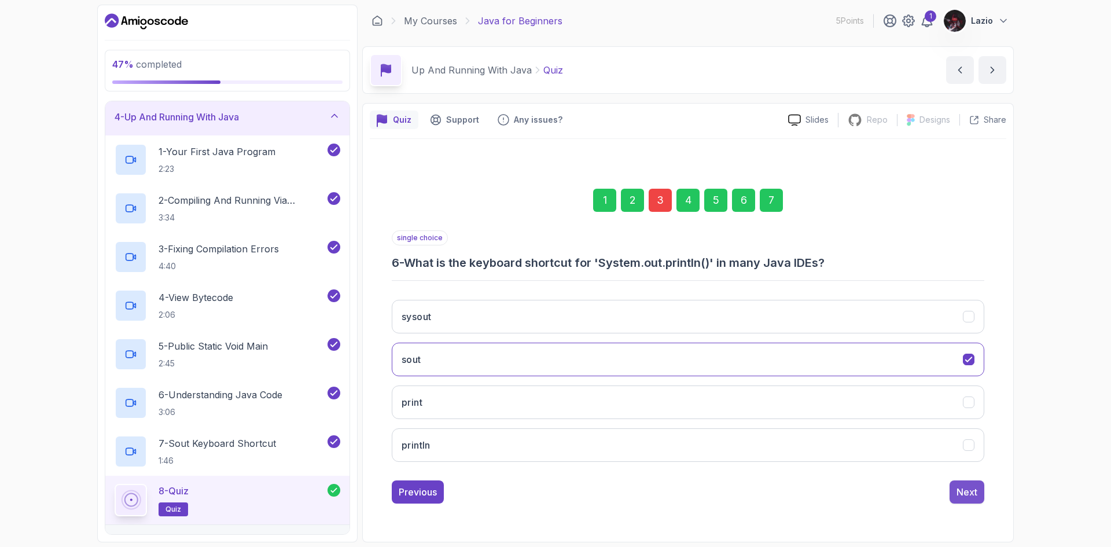
click at [970, 501] on button "Next" at bounding box center [967, 491] width 35 height 23
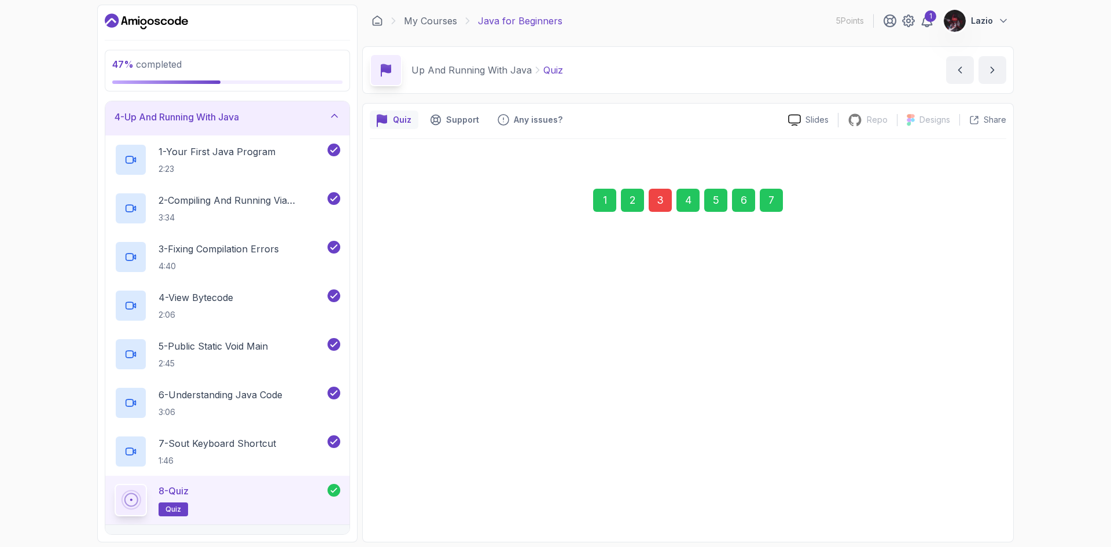
click at [970, 498] on div "Submit Quiz" at bounding box center [951, 492] width 53 height 14
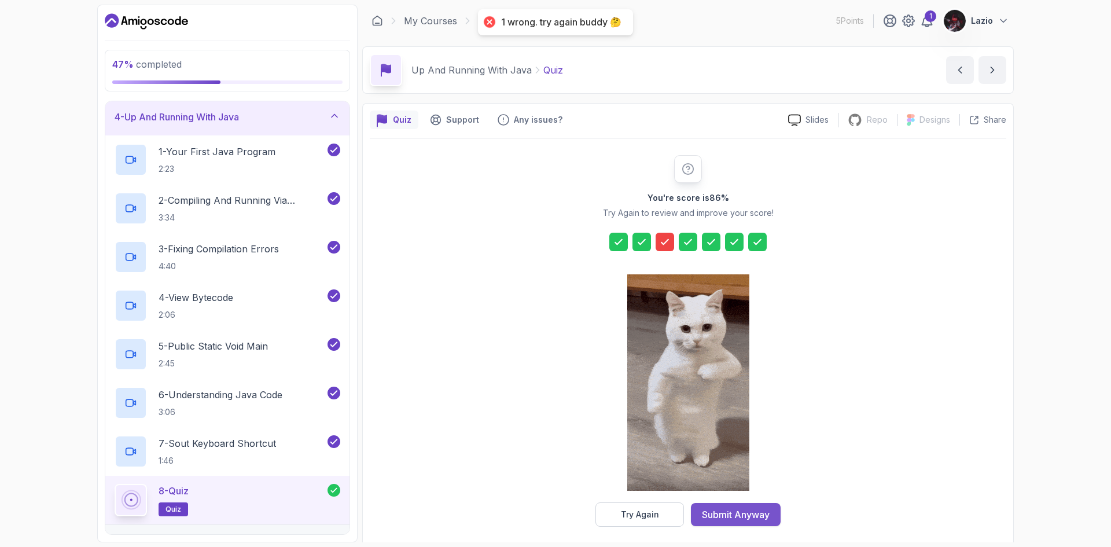
click at [745, 508] on div "Submit Anyway" at bounding box center [736, 514] width 68 height 14
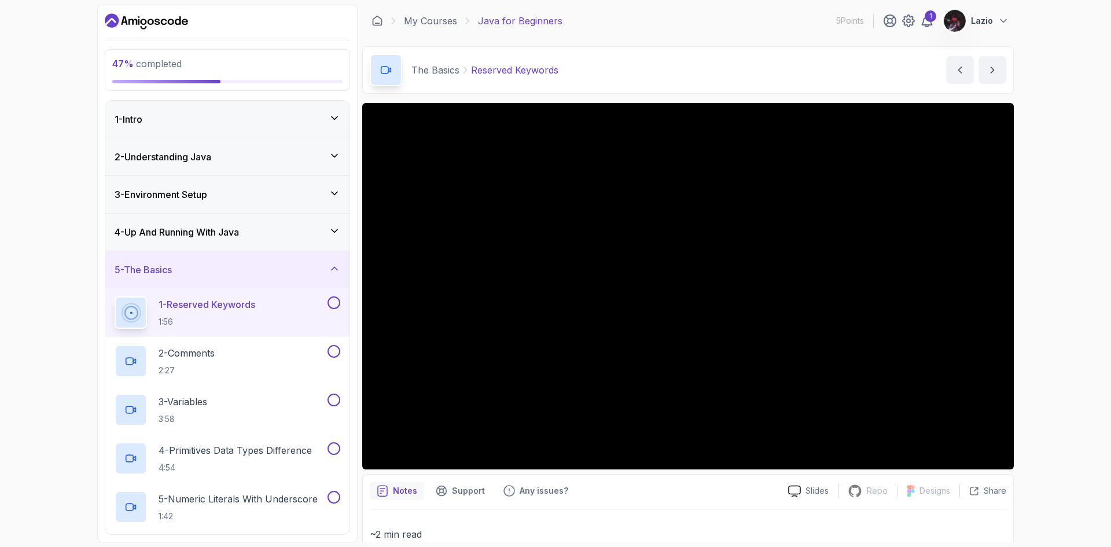
click at [0, 485] on div "47 % completed 1 - Intro 2 - Understanding Java 3 - Environment Setup 4 - Up An…" at bounding box center [555, 273] width 1111 height 547
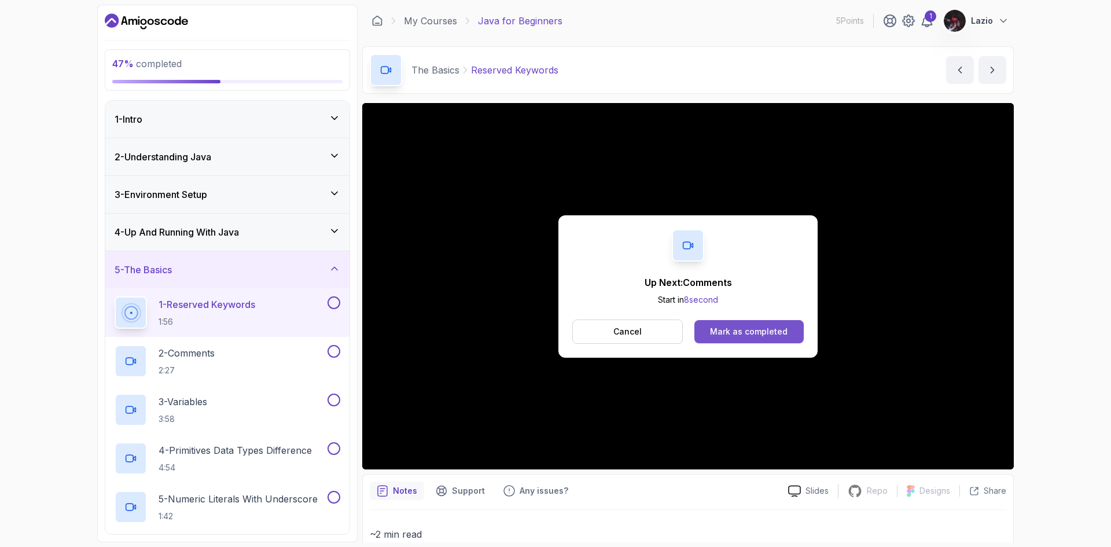
click at [755, 337] on button "Mark as completed" at bounding box center [748, 331] width 109 height 23
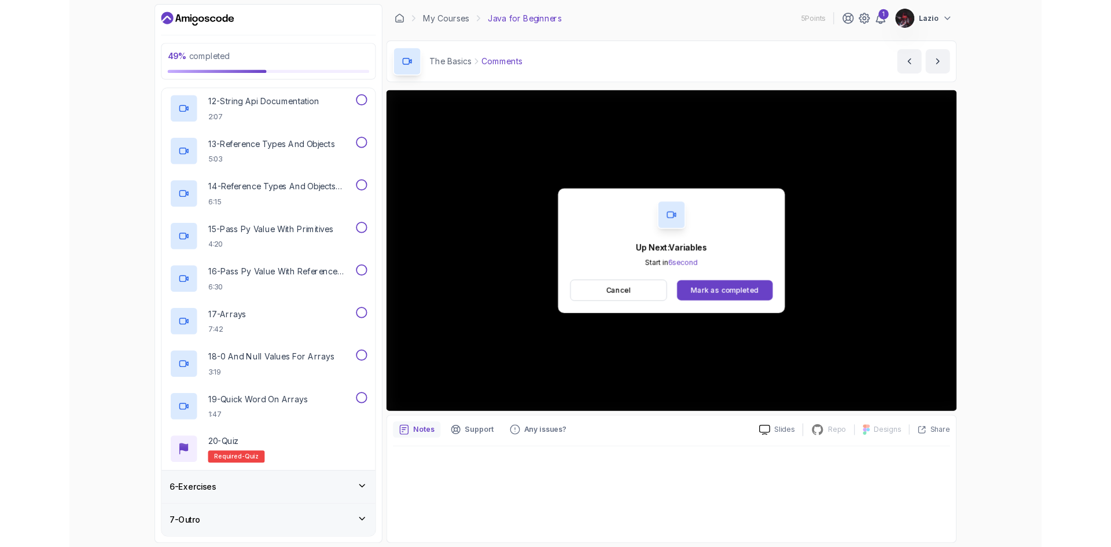
scroll to position [801, 0]
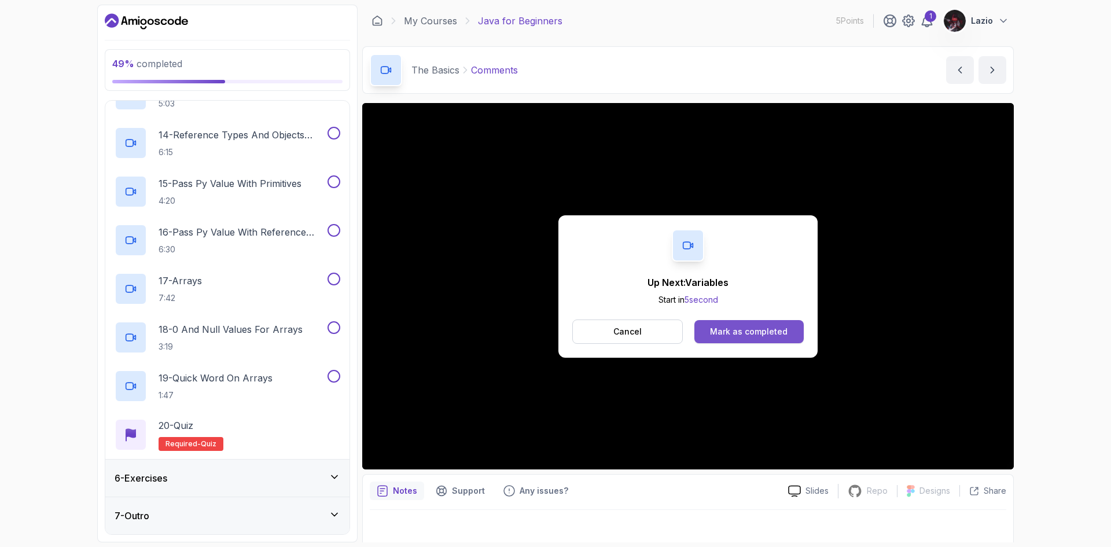
click at [741, 324] on button "Mark as completed" at bounding box center [748, 331] width 109 height 23
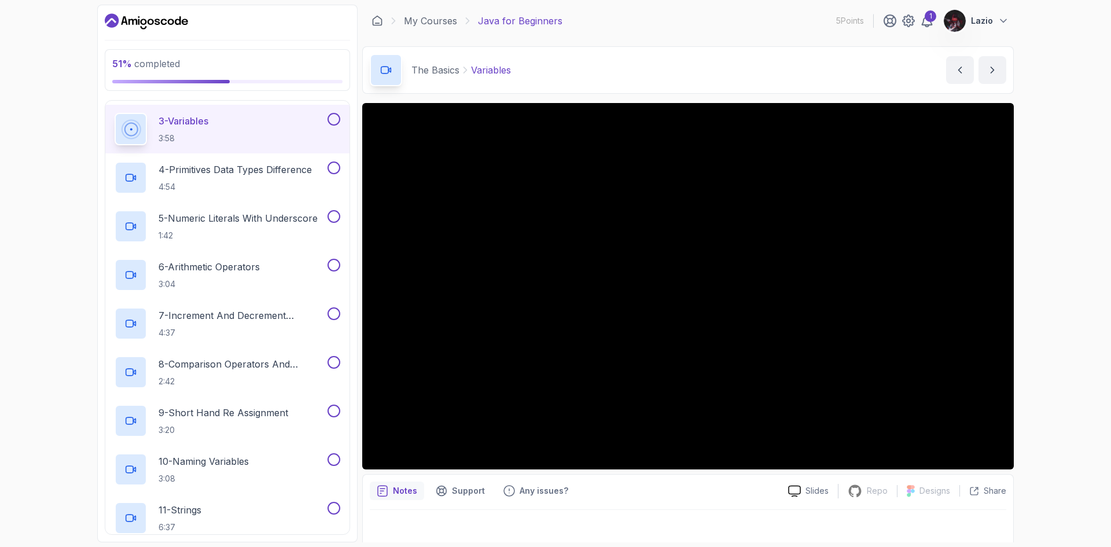
scroll to position [107, 0]
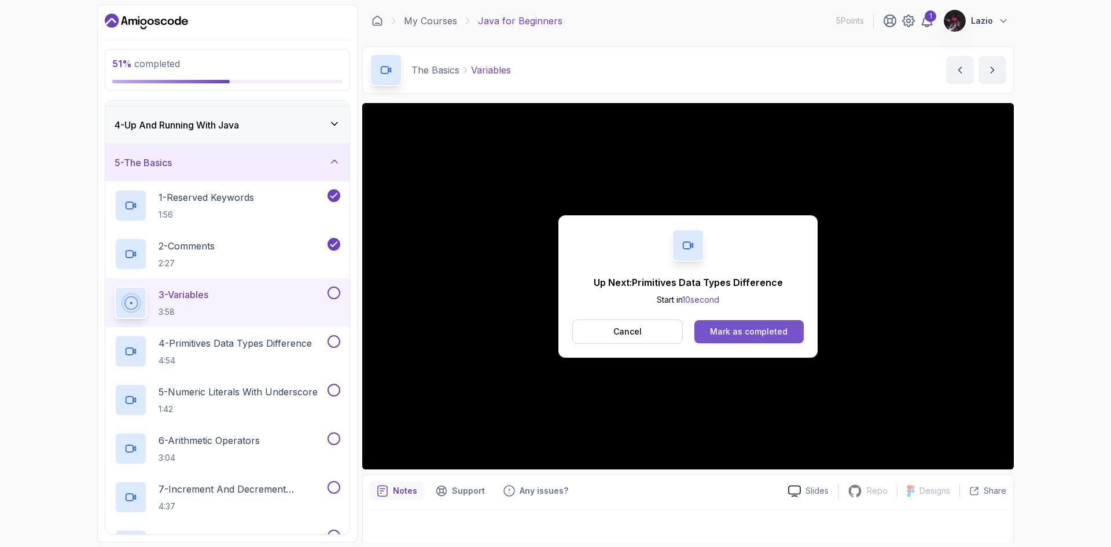
click at [786, 336] on button "Mark as completed" at bounding box center [748, 331] width 109 height 23
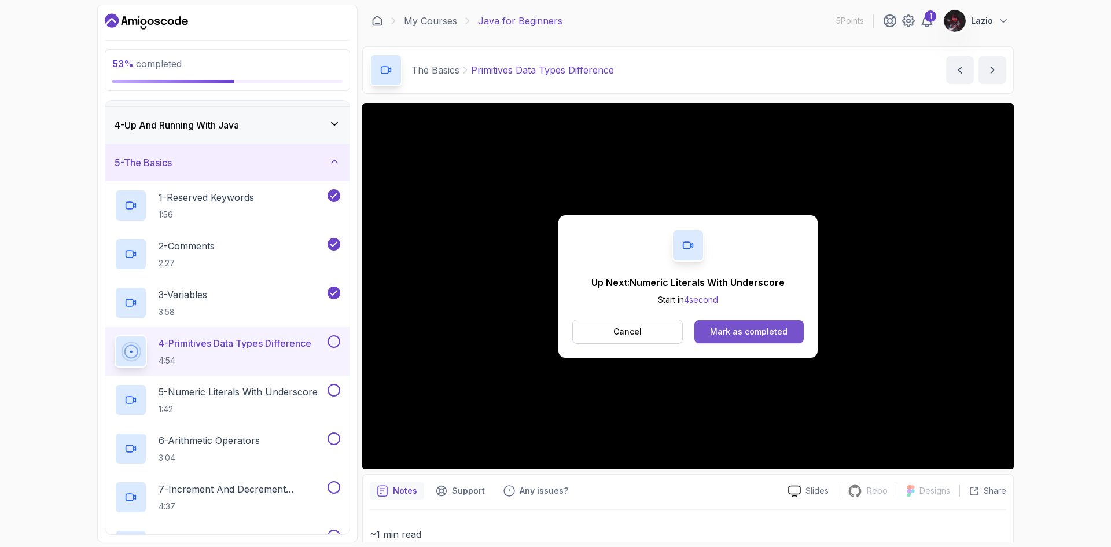
click at [775, 337] on div "Mark as completed" at bounding box center [749, 332] width 78 height 12
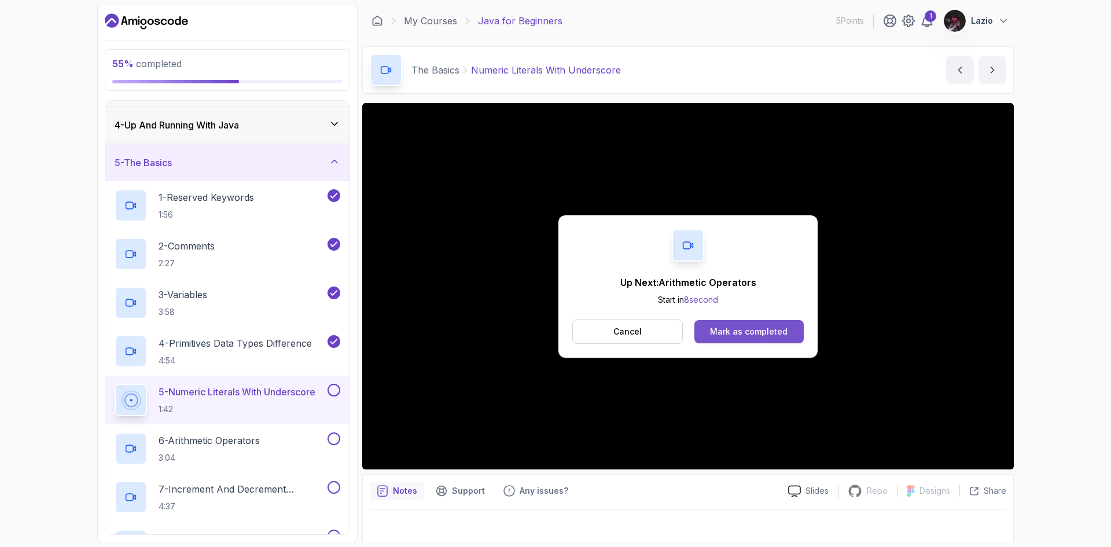
click at [739, 333] on div "Mark as completed" at bounding box center [749, 332] width 78 height 12
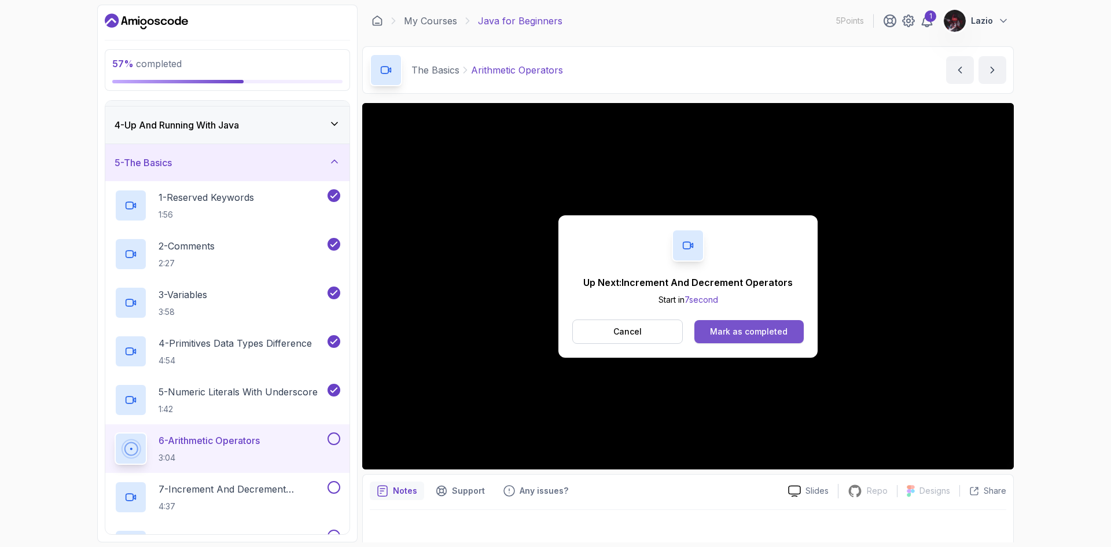
click at [760, 323] on button "Mark as completed" at bounding box center [748, 331] width 109 height 23
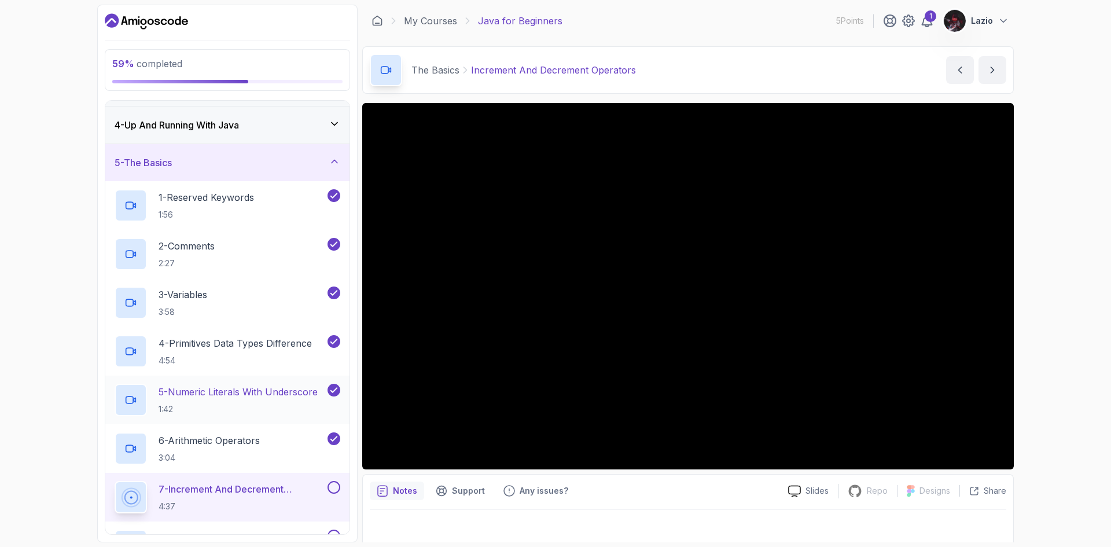
scroll to position [223, 0]
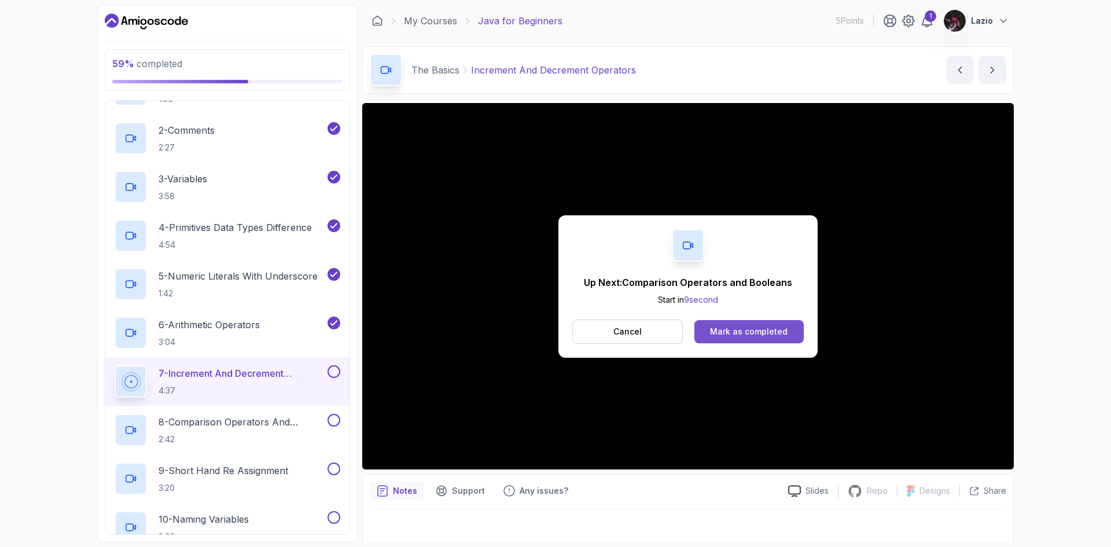
click at [733, 329] on div "Mark as completed" at bounding box center [749, 332] width 78 height 12
